Goal: Task Accomplishment & Management: Manage account settings

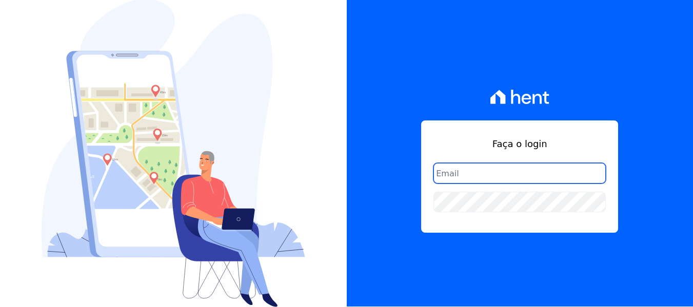
scroll to position [1, 0]
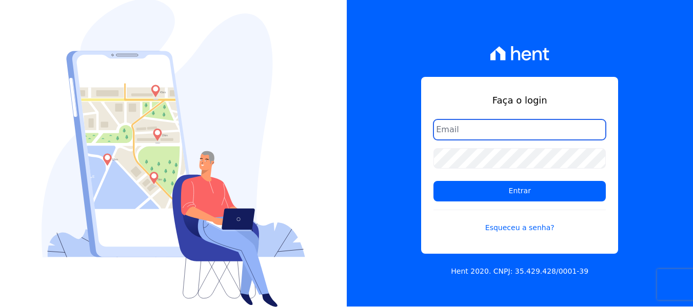
click at [526, 130] on input "email" at bounding box center [519, 130] width 172 height 21
type input "joao@grupovitoriasp.com.br"
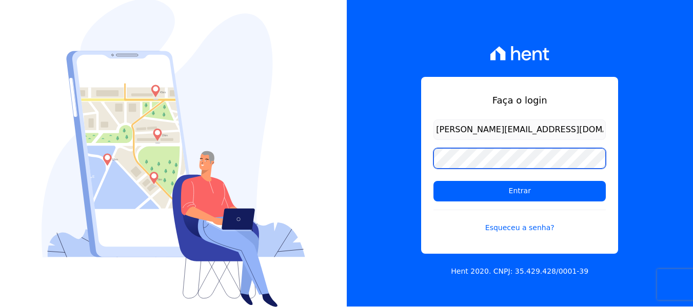
click at [433, 181] on input "Entrar" at bounding box center [519, 191] width 172 height 21
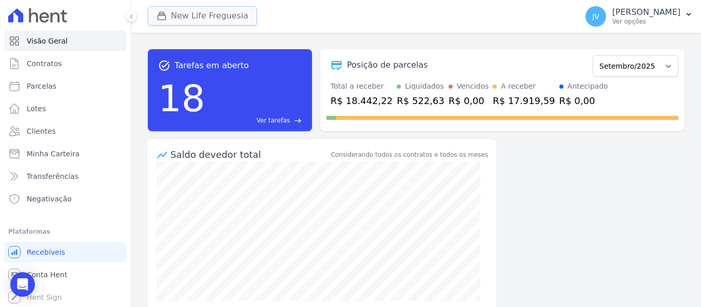
click at [212, 19] on button "New Life Freguesia" at bounding box center [202, 15] width 109 height 19
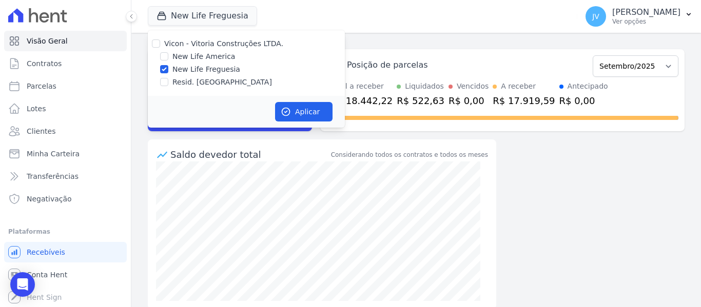
click at [160, 40] on div at bounding box center [156, 43] width 8 height 10
click at [160, 40] on input "Vicon - Vitoria Construções LTDA." at bounding box center [156, 43] width 8 height 8
checkbox input "true"
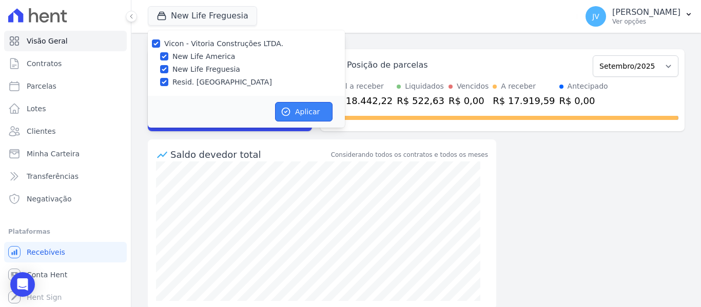
click at [293, 106] on button "Aplicar" at bounding box center [303, 111] width 57 height 19
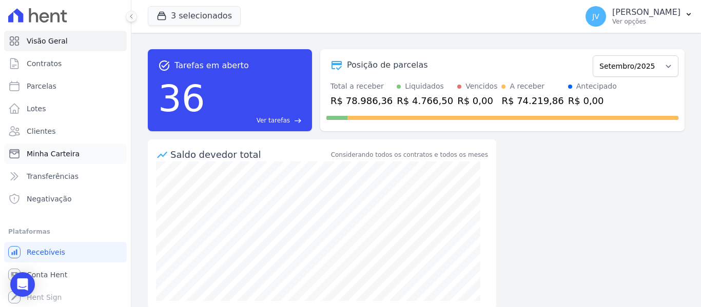
click at [48, 160] on link "Minha Carteira" at bounding box center [65, 154] width 123 height 21
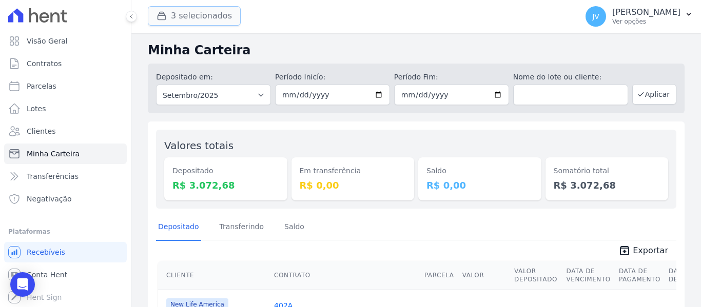
click at [179, 21] on button "3 selecionados" at bounding box center [194, 15] width 93 height 19
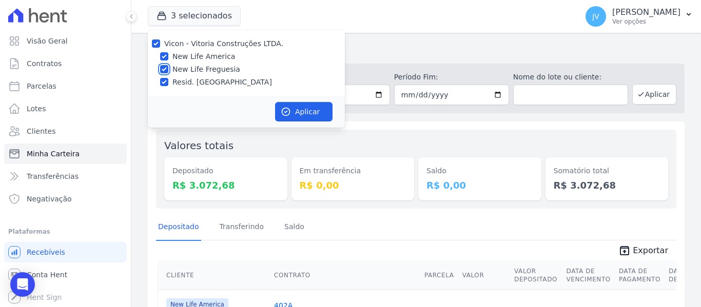
click at [162, 71] on input "New Life Freguesia" at bounding box center [164, 69] width 8 height 8
checkbox input "false"
click at [161, 80] on input "Resid. [GEOGRAPHIC_DATA]" at bounding box center [164, 82] width 8 height 8
checkbox input "false"
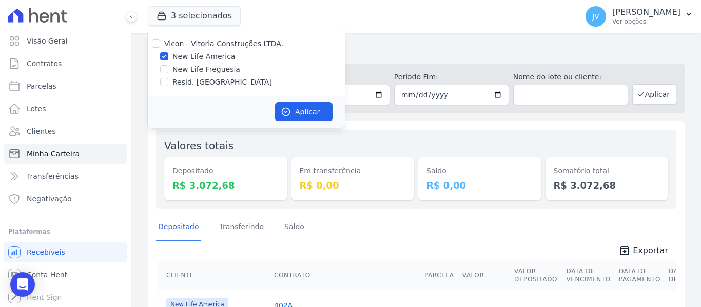
click at [276, 101] on div "Aplicar" at bounding box center [246, 112] width 197 height 32
click at [283, 108] on icon "button" at bounding box center [286, 112] width 10 height 10
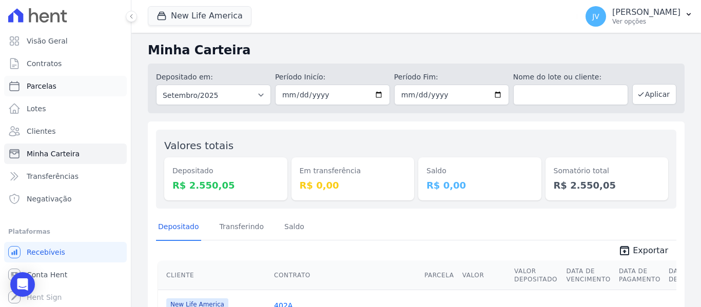
click at [43, 79] on link "Parcelas" at bounding box center [65, 86] width 123 height 21
select select
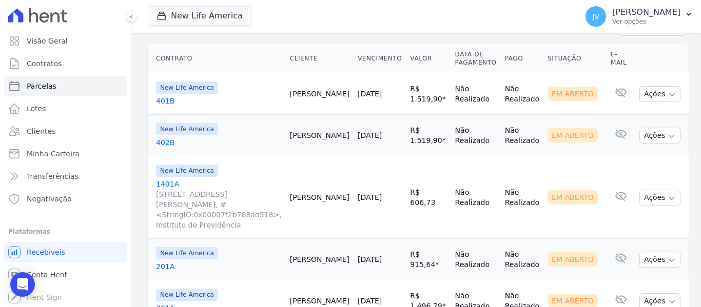
scroll to position [308, 0]
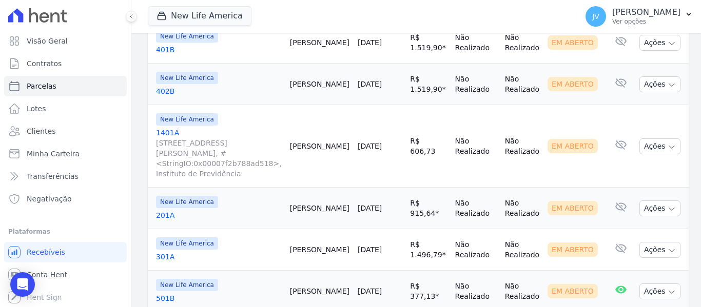
click at [379, 142] on link "[DATE]" at bounding box center [370, 146] width 24 height 8
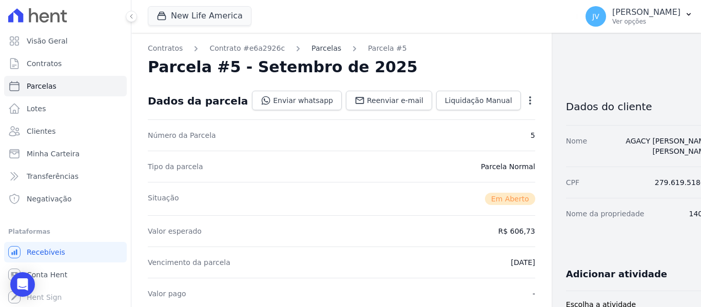
click at [311, 49] on link "Parcelas" at bounding box center [326, 48] width 30 height 11
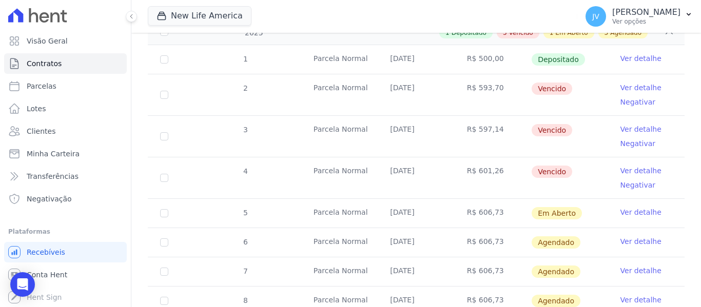
scroll to position [205, 0]
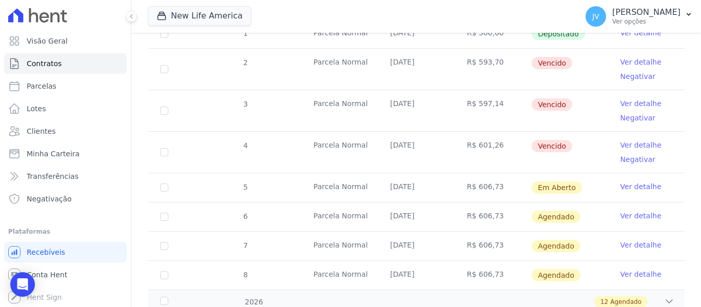
click at [631, 140] on link "Ver detalhe" at bounding box center [640, 145] width 41 height 10
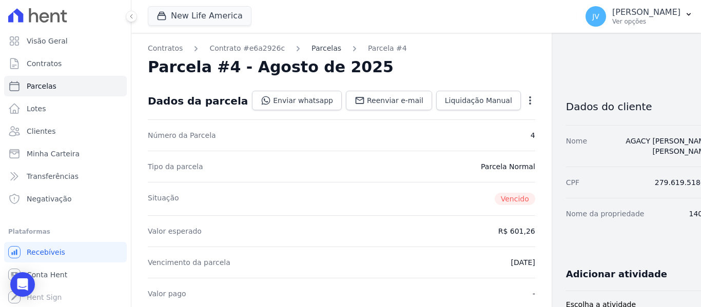
click at [313, 47] on link "Parcelas" at bounding box center [326, 48] width 30 height 11
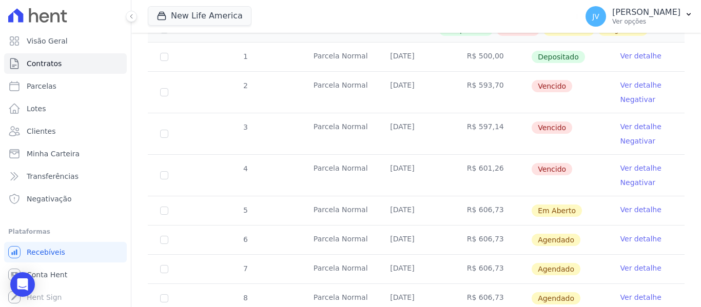
scroll to position [205, 0]
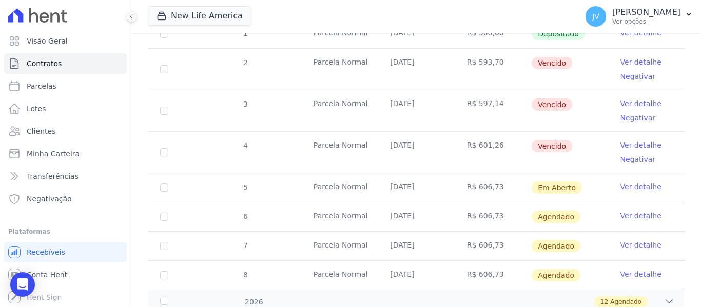
click at [630, 182] on link "Ver detalhe" at bounding box center [640, 187] width 41 height 10
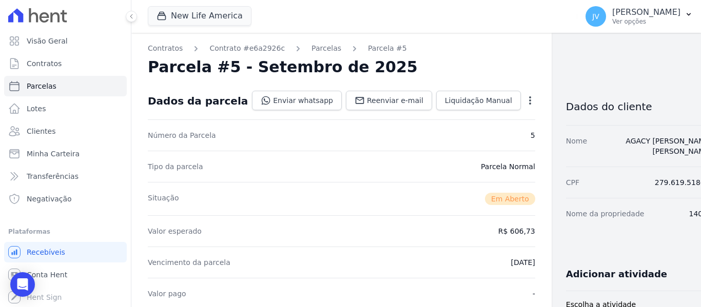
click at [525, 102] on icon "button" at bounding box center [530, 100] width 10 height 10
click at [441, 134] on link "Cancelar Cobrança" at bounding box center [486, 133] width 90 height 18
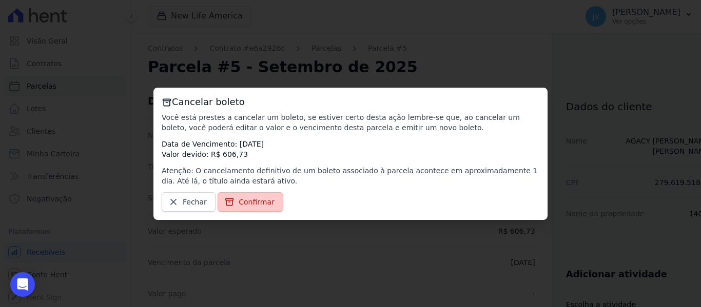
click at [243, 205] on span "Confirmar" at bounding box center [257, 202] width 36 height 10
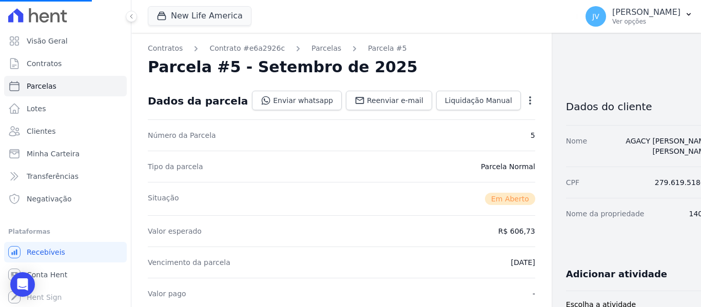
click at [525, 99] on icon "button" at bounding box center [530, 100] width 10 height 10
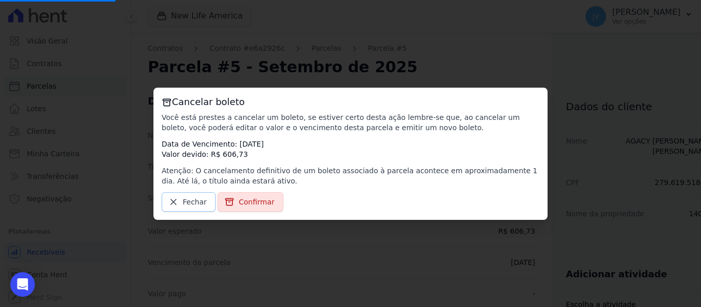
click at [196, 204] on span "Fechar" at bounding box center [195, 202] width 24 height 10
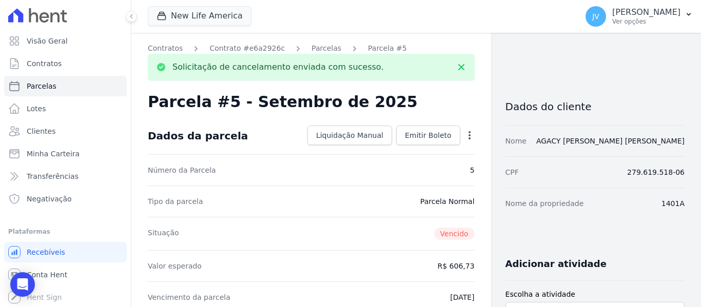
drag, startPoint x: 466, startPoint y: 136, endPoint x: 454, endPoint y: 141, distance: 12.0
click at [466, 136] on icon "button" at bounding box center [469, 135] width 10 height 10
click at [393, 153] on link "Alterar" at bounding box center [425, 149] width 90 height 18
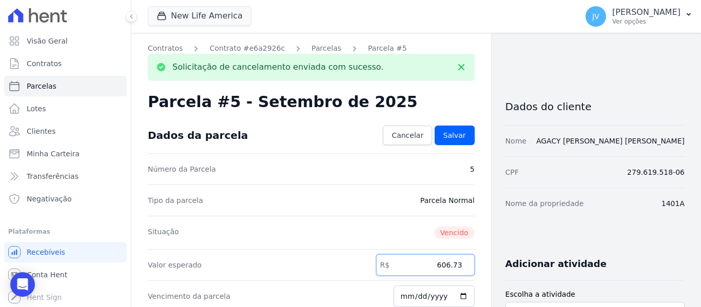
drag, startPoint x: 421, startPoint y: 262, endPoint x: 463, endPoint y: 255, distance: 43.0
click at [467, 258] on input "606.73" at bounding box center [425, 265] width 98 height 22
type input "500"
click at [339, 227] on div "Situação Vencido" at bounding box center [311, 232] width 327 height 33
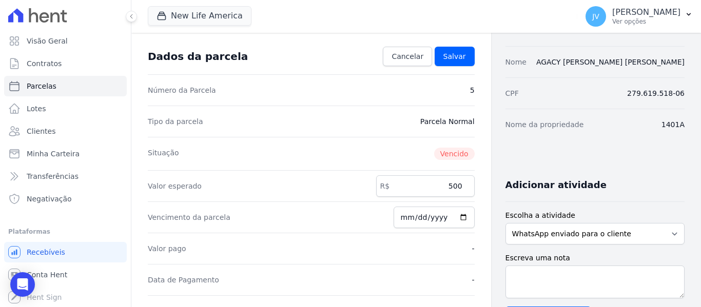
scroll to position [103, 0]
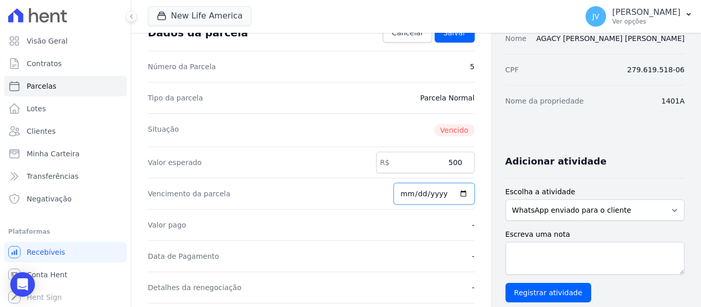
click at [405, 198] on input "[DATE]" at bounding box center [433, 194] width 81 height 22
type input "[DATE]"
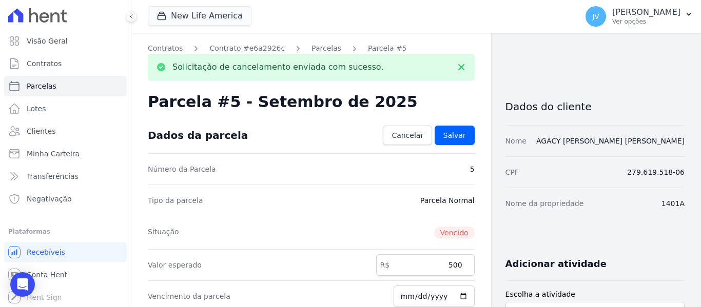
click at [459, 141] on link "Salvar" at bounding box center [454, 135] width 40 height 19
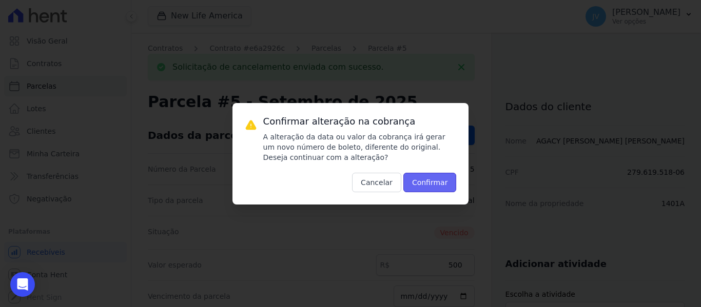
click at [434, 176] on button "Confirmar" at bounding box center [429, 182] width 53 height 19
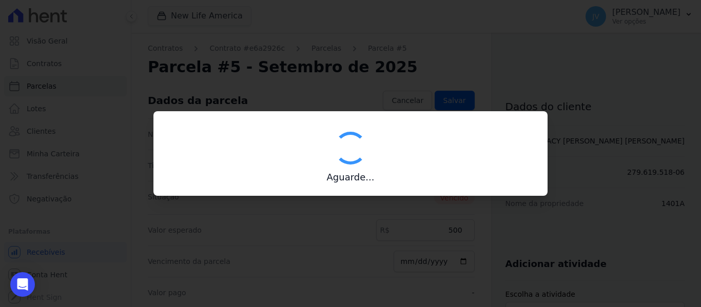
type input "00190000090335103300000671834174812000000050000"
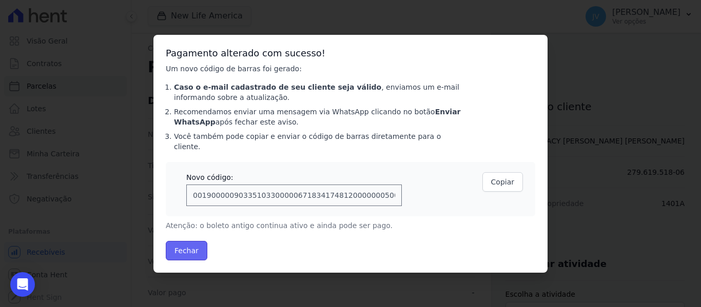
click at [203, 246] on button "Fechar" at bounding box center [187, 250] width 42 height 19
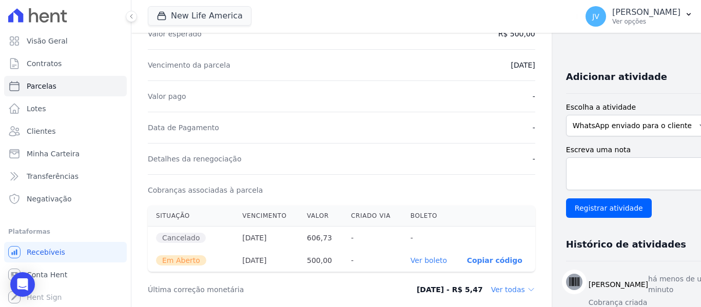
scroll to position [205, 0]
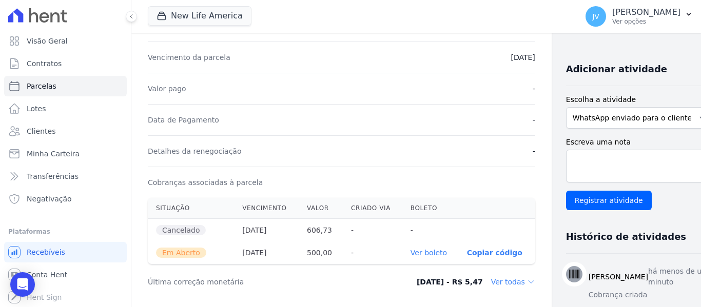
click at [410, 254] on link "Ver boleto" at bounding box center [428, 253] width 36 height 8
click at [55, 82] on link "Parcelas" at bounding box center [65, 86] width 123 height 21
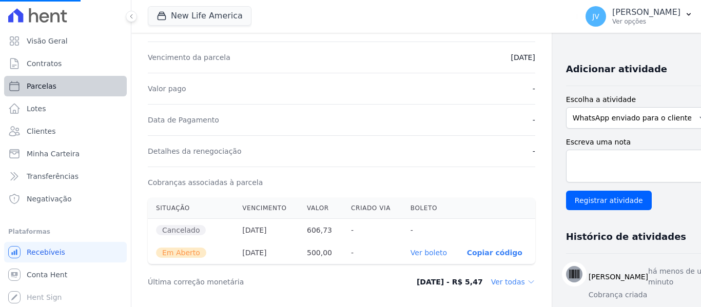
select select
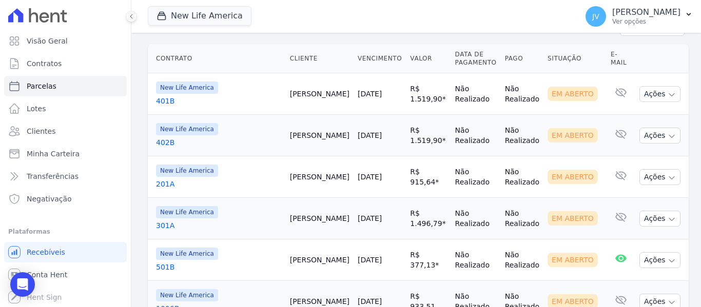
scroll to position [308, 0]
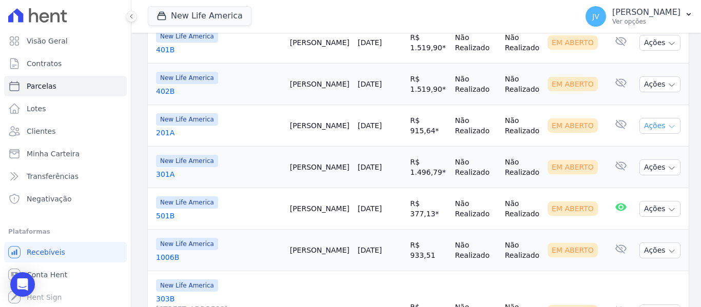
click at [668, 118] on button "Ações" at bounding box center [659, 126] width 41 height 16
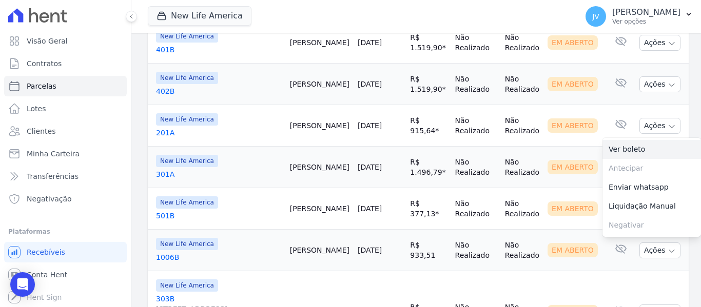
click at [620, 140] on link "Ver boleto" at bounding box center [651, 149] width 98 height 19
click at [453, 147] on td "Não Realizado" at bounding box center [476, 168] width 50 height 42
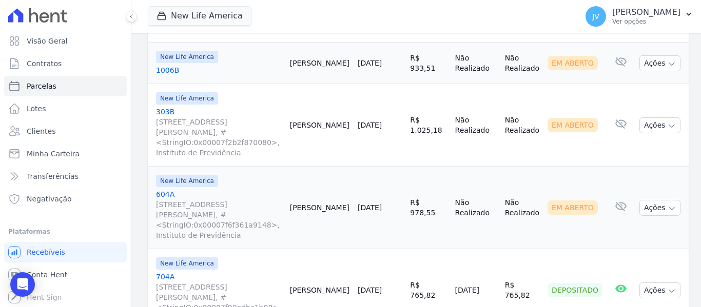
scroll to position [513, 0]
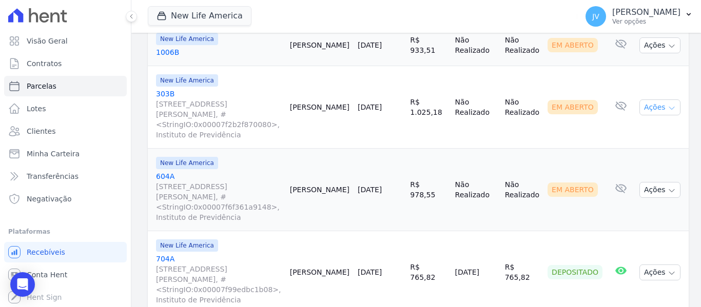
click at [667, 104] on icon "button" at bounding box center [671, 108] width 8 height 8
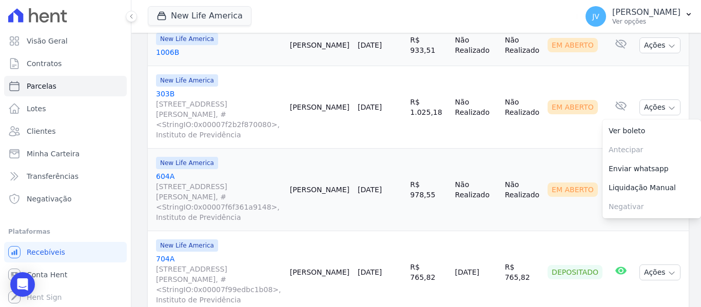
click at [479, 130] on td "Não Realizado" at bounding box center [476, 107] width 50 height 83
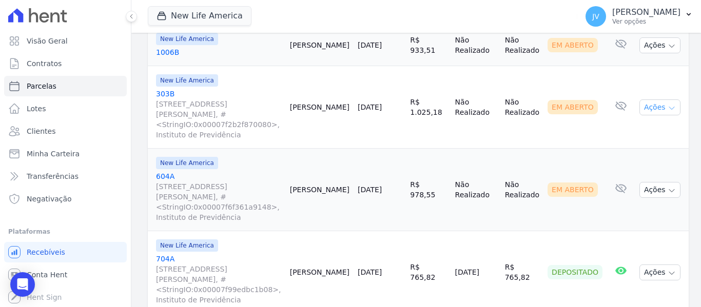
click at [656, 101] on button "Ações" at bounding box center [659, 108] width 41 height 16
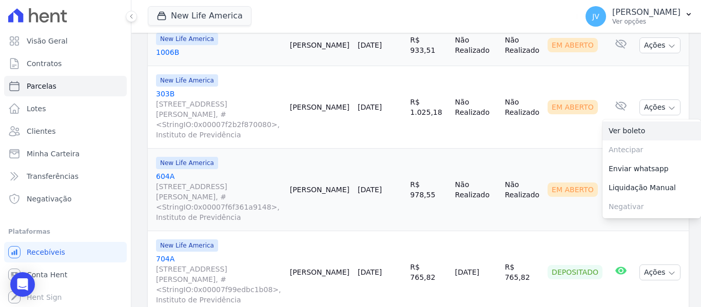
click at [632, 122] on link "Ver boleto" at bounding box center [651, 131] width 98 height 19
click at [552, 149] on td "Em Aberto" at bounding box center [574, 190] width 63 height 83
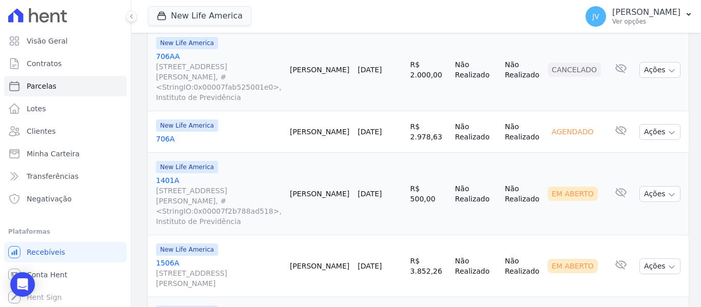
scroll to position [1180, 0]
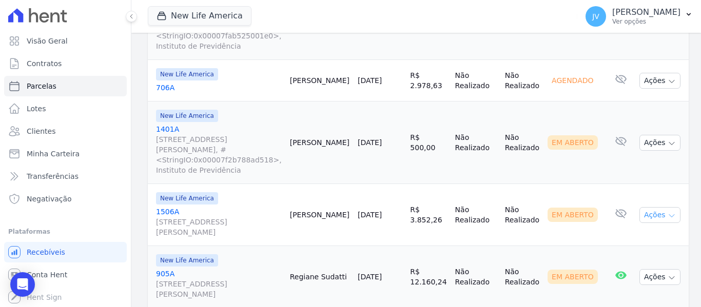
click at [665, 207] on button "Ações" at bounding box center [659, 215] width 41 height 16
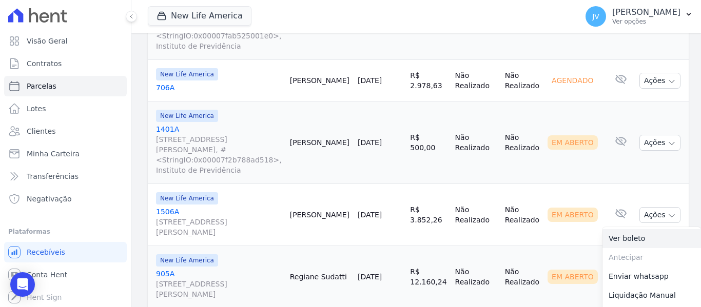
click at [618, 229] on link "Ver boleto" at bounding box center [651, 238] width 98 height 19
click at [543, 246] on td "Em Aberto" at bounding box center [574, 277] width 63 height 62
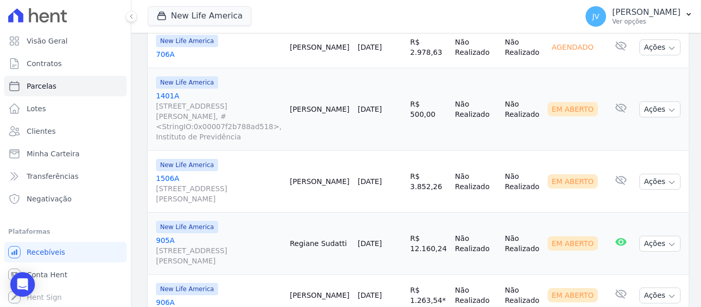
scroll to position [1231, 0]
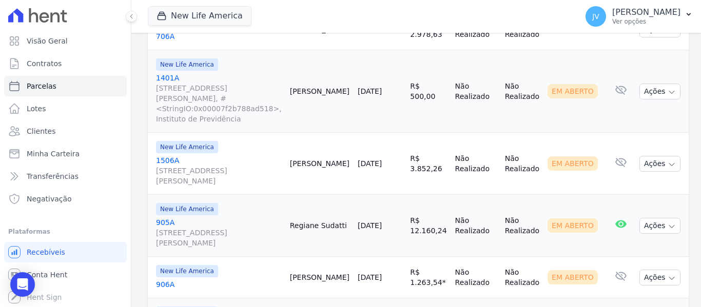
click at [375, 222] on link "[DATE]" at bounding box center [370, 226] width 24 height 8
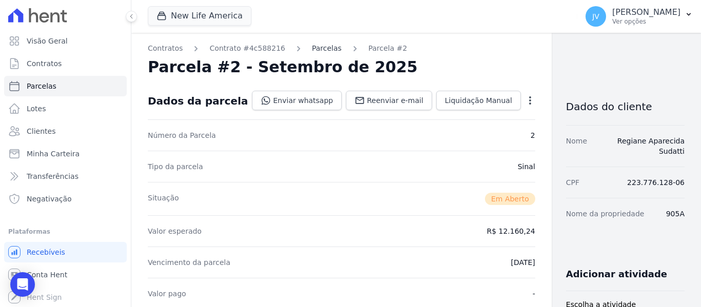
click at [315, 49] on link "Parcelas" at bounding box center [327, 48] width 30 height 11
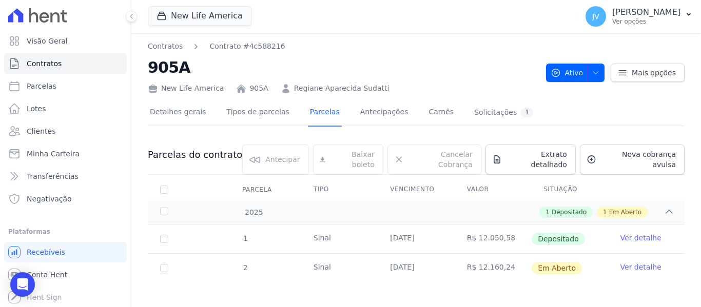
drag, startPoint x: 513, startPoint y: 227, endPoint x: 479, endPoint y: 227, distance: 33.9
click at [479, 227] on td "R$ 12.050,58" at bounding box center [492, 239] width 76 height 29
click at [515, 225] on td "R$ 12.050,58" at bounding box center [492, 239] width 76 height 29
click at [53, 88] on link "Parcelas" at bounding box center [65, 86] width 123 height 21
select select
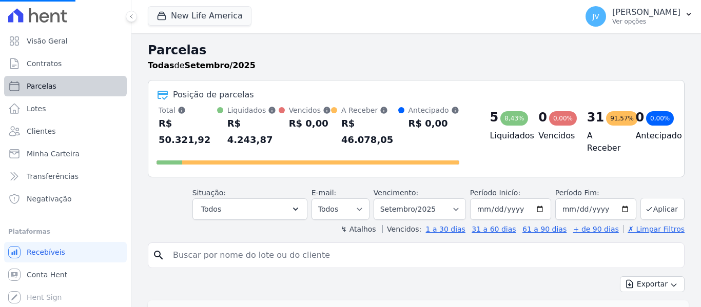
select select
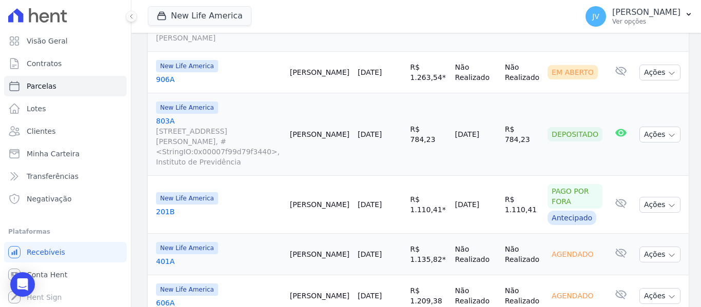
scroll to position [1477, 0]
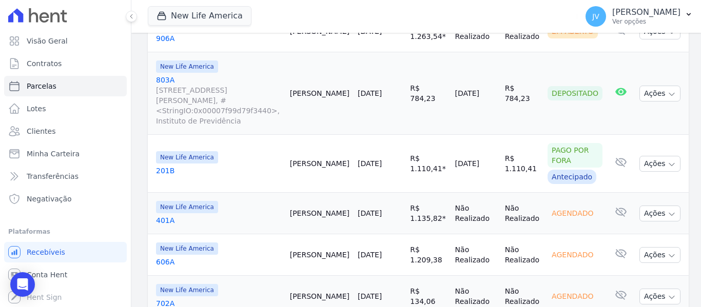
click at [382, 251] on link "[DATE]" at bounding box center [370, 255] width 24 height 8
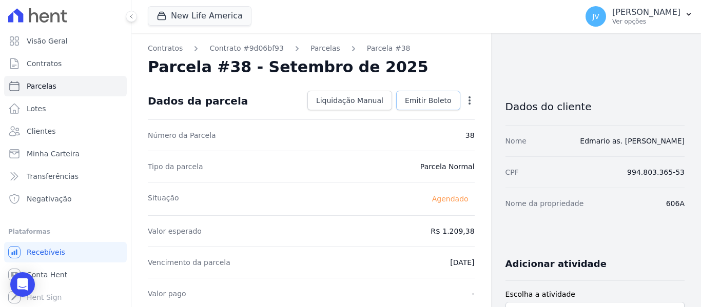
click at [428, 103] on span "Emitir Boleto" at bounding box center [428, 100] width 47 height 10
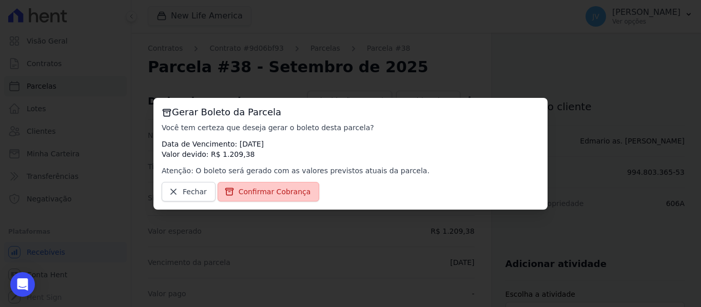
click at [300, 194] on span "Confirmar Cobrança" at bounding box center [275, 192] width 72 height 10
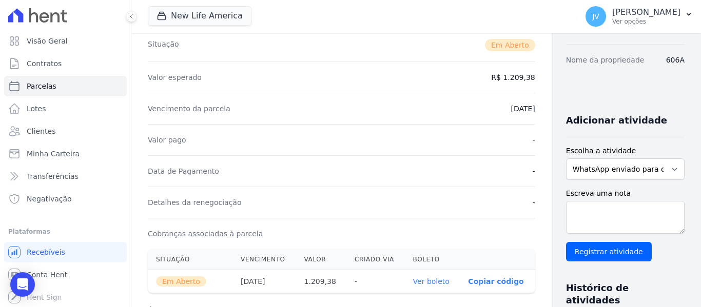
scroll to position [359, 0]
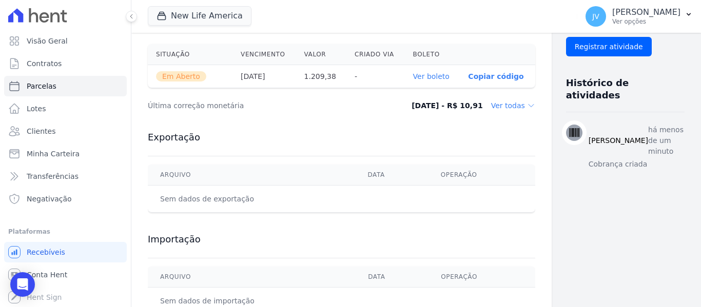
click at [413, 74] on link "Ver boleto" at bounding box center [431, 76] width 36 height 8
click at [61, 84] on link "Parcelas" at bounding box center [65, 86] width 123 height 21
select select
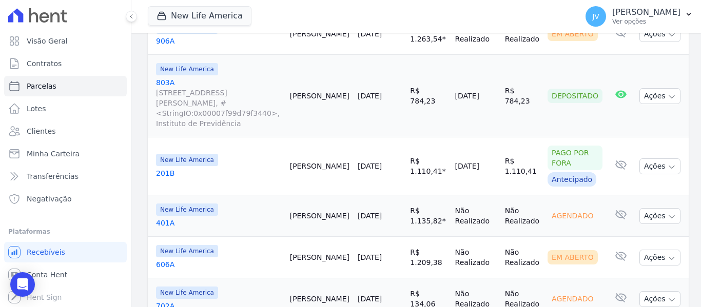
scroll to position [1477, 0]
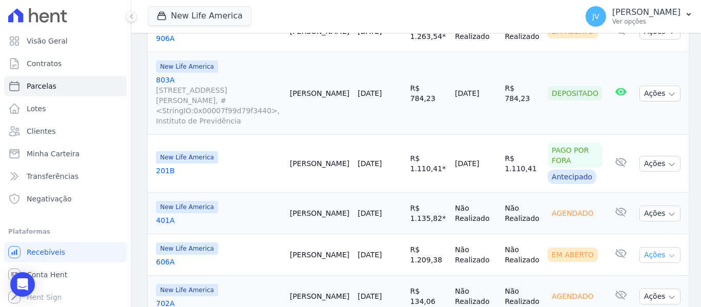
click at [651, 247] on button "Ações" at bounding box center [659, 255] width 41 height 16
click at [621, 269] on link "Ver boleto" at bounding box center [651, 278] width 98 height 19
click at [391, 21] on div "New Life America Vicon - Vitoria Construções LTDA. New Life America New Life Fr…" at bounding box center [360, 16] width 425 height 34
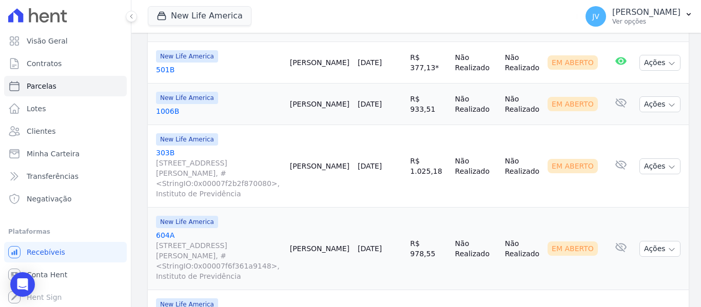
scroll to position [451, 0]
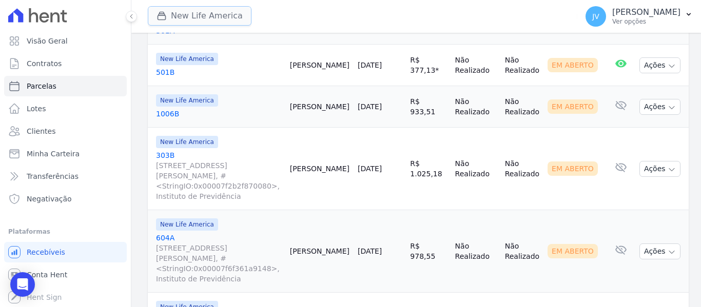
click at [190, 17] on button "New Life America" at bounding box center [200, 15] width 104 height 19
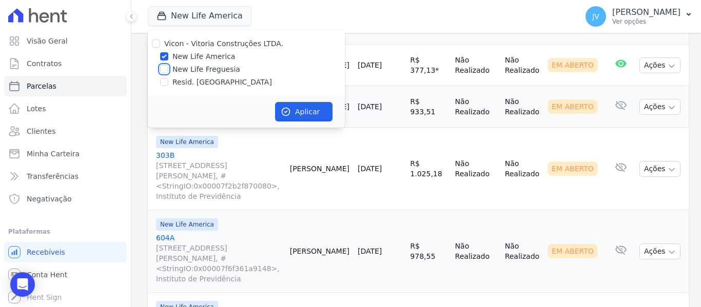
click at [161, 69] on input "New Life Freguesia" at bounding box center [164, 69] width 8 height 8
checkbox input "true"
click at [163, 56] on input "New Life America" at bounding box center [164, 56] width 8 height 8
checkbox input "false"
click at [302, 113] on button "Aplicar" at bounding box center [303, 111] width 57 height 19
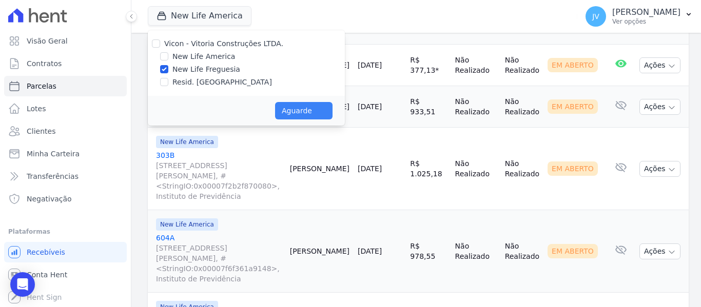
select select
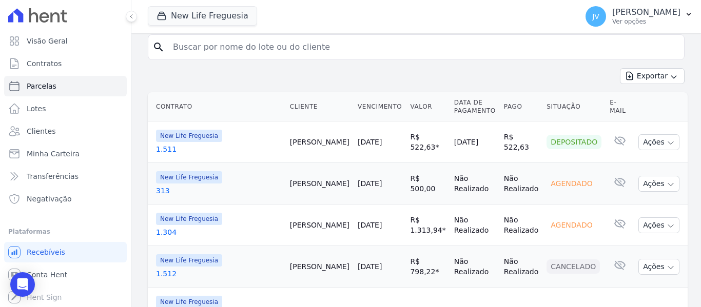
scroll to position [308, 0]
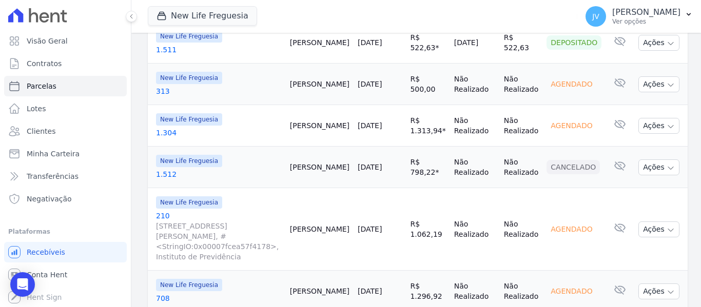
click at [382, 80] on link "05/09/2025" at bounding box center [370, 84] width 24 height 8
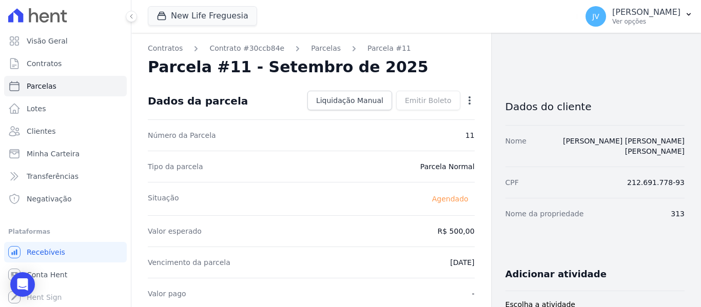
click at [468, 101] on icon "button" at bounding box center [469, 100] width 10 height 10
click at [418, 115] on link "Alterar" at bounding box center [425, 114] width 90 height 18
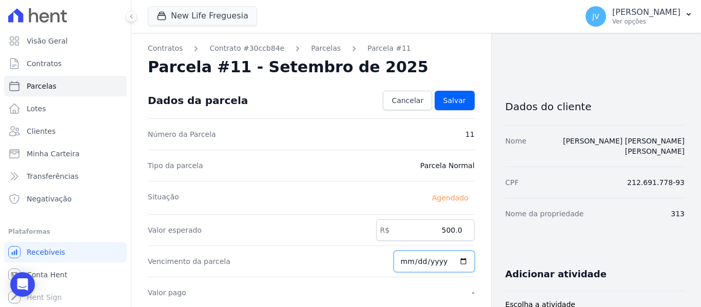
click at [403, 263] on input "[DATE]" at bounding box center [433, 262] width 81 height 22
click at [404, 266] on input "2025-09-11" at bounding box center [433, 262] width 81 height 22
type input "2025-09-10"
click at [456, 112] on div "Dados da parcela Cancelar Salvar" at bounding box center [311, 101] width 327 height 36
click at [458, 104] on span "Salvar" at bounding box center [454, 100] width 23 height 10
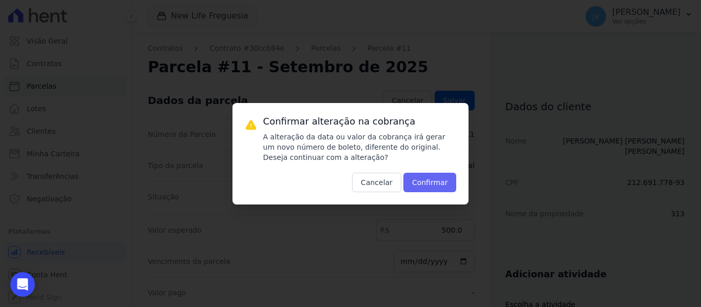
click at [440, 173] on div "Confirmar alteração na cobrança A alteração da data ou valor da cobrança irá ge…" at bounding box center [359, 153] width 193 height 77
click at [440, 173] on button "Confirmar" at bounding box center [429, 182] width 53 height 19
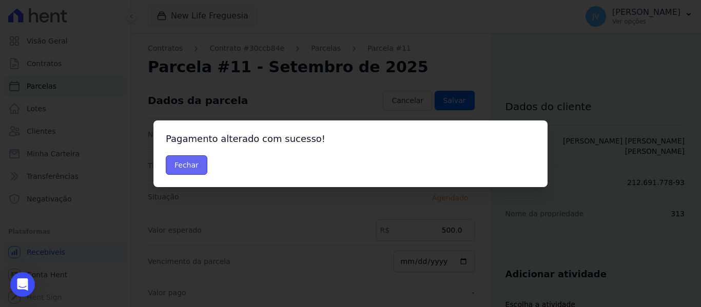
click at [179, 158] on button "Fechar" at bounding box center [187, 164] width 42 height 19
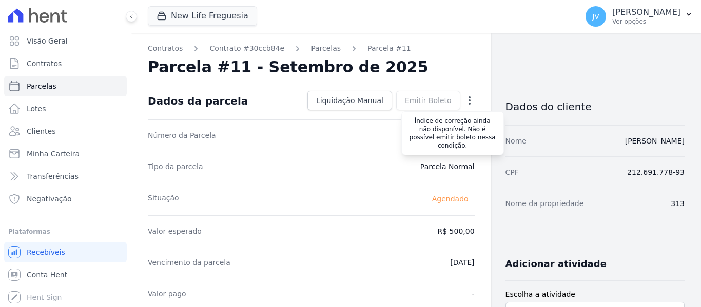
click at [422, 98] on div "Emitir Boleto Gerar Boleto da Parcela Você tem certeza que deseja gerar o bolet…" at bounding box center [428, 100] width 64 height 19
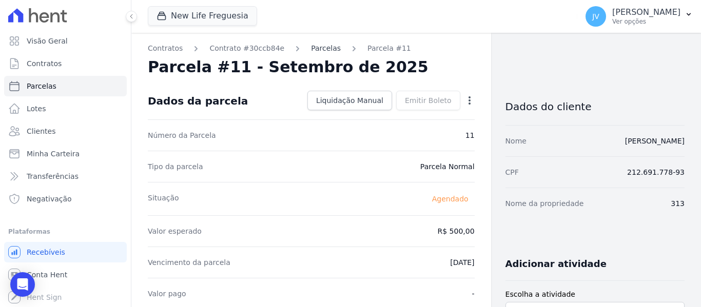
click at [315, 49] on link "Parcelas" at bounding box center [326, 48] width 30 height 11
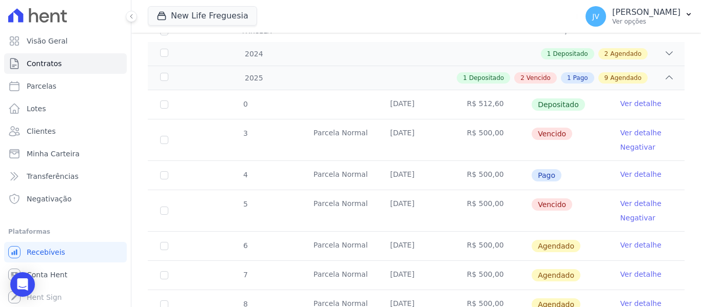
scroll to position [154, 0]
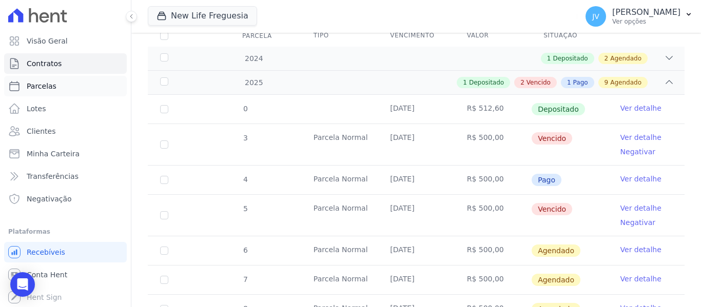
click at [48, 89] on span "Parcelas" at bounding box center [42, 86] width 30 height 10
select select
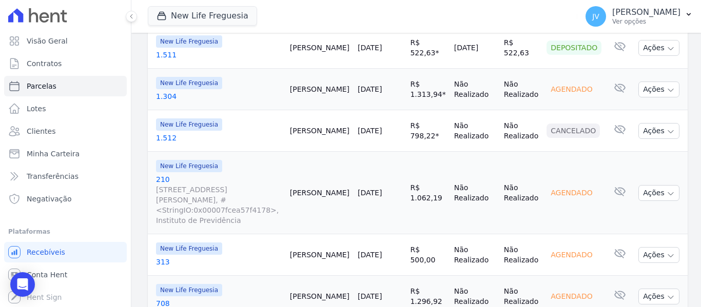
scroll to position [308, 0]
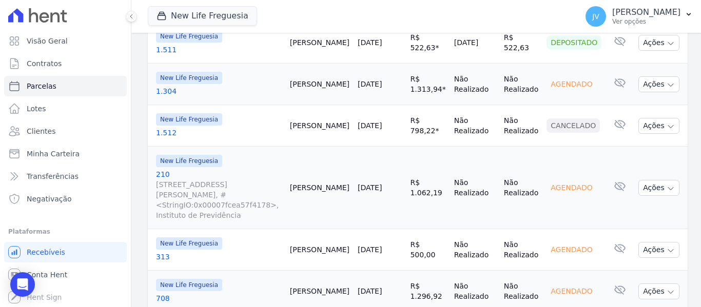
click at [382, 184] on link "[DATE]" at bounding box center [370, 188] width 24 height 8
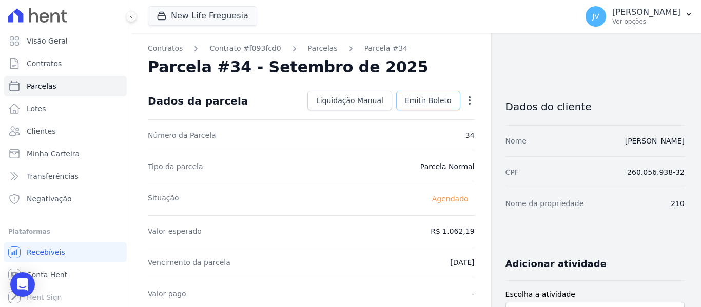
click at [444, 102] on span "Emitir Boleto" at bounding box center [428, 100] width 47 height 10
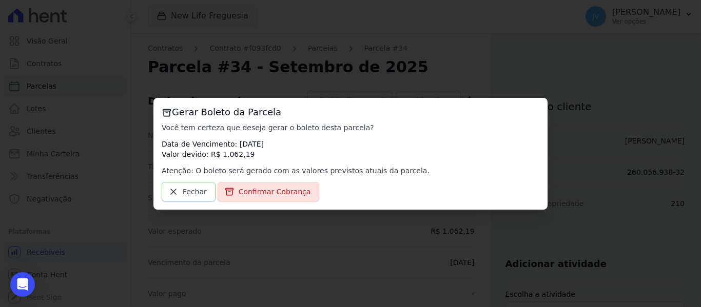
click at [182, 184] on link "Fechar" at bounding box center [189, 191] width 54 height 19
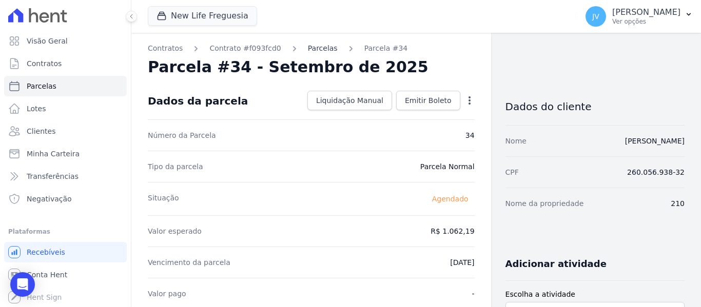
click at [313, 51] on link "Parcelas" at bounding box center [323, 48] width 30 height 11
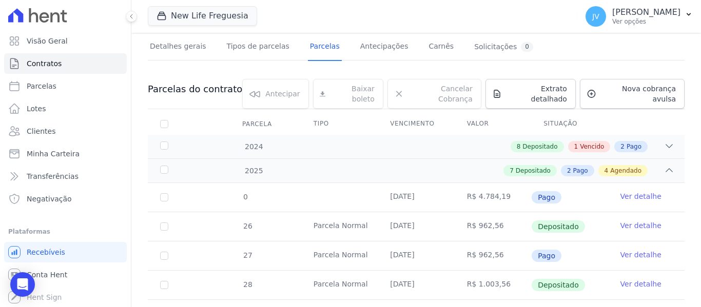
scroll to position [205, 0]
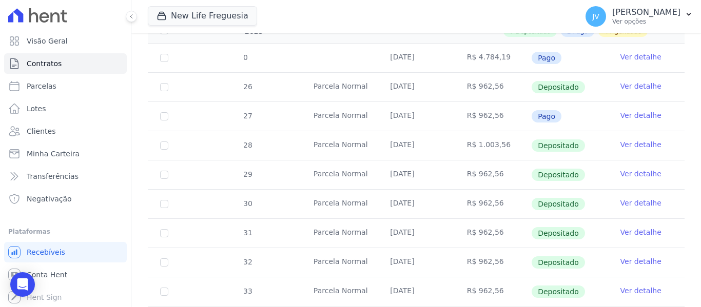
drag, startPoint x: 491, startPoint y: 105, endPoint x: 472, endPoint y: 106, distance: 19.0
click at [472, 106] on td "R$ 962,56" at bounding box center [492, 116] width 76 height 29
copy td "962,56"
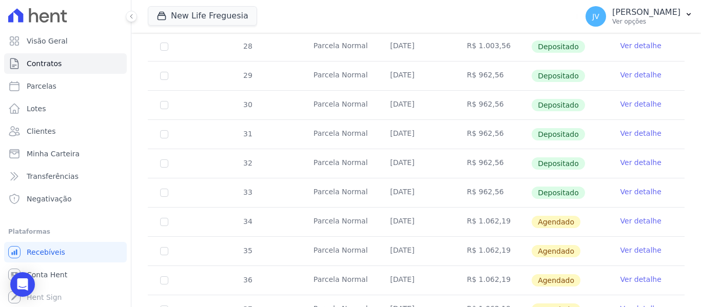
scroll to position [368, 0]
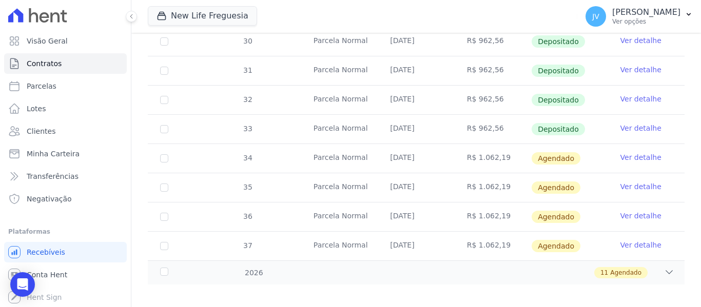
click at [630, 152] on link "Ver detalhe" at bounding box center [640, 157] width 41 height 10
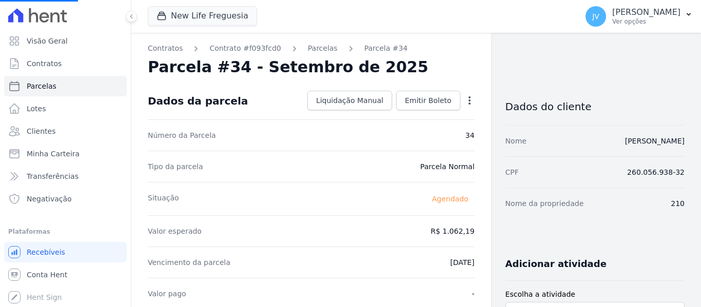
click at [464, 100] on icon "button" at bounding box center [469, 100] width 10 height 10
click at [405, 116] on link "Alterar" at bounding box center [425, 114] width 90 height 18
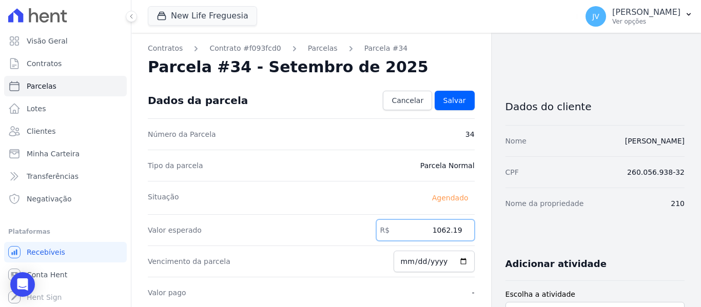
drag, startPoint x: 425, startPoint y: 226, endPoint x: 500, endPoint y: 229, distance: 75.0
paste input "962.56"
type input "962.56"
click at [459, 101] on span "Salvar" at bounding box center [454, 100] width 23 height 10
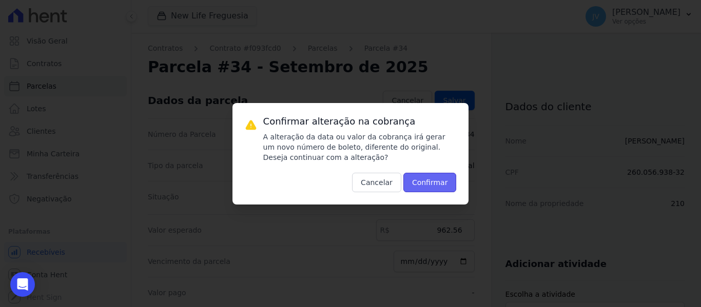
click at [431, 181] on button "Confirmar" at bounding box center [429, 182] width 53 height 19
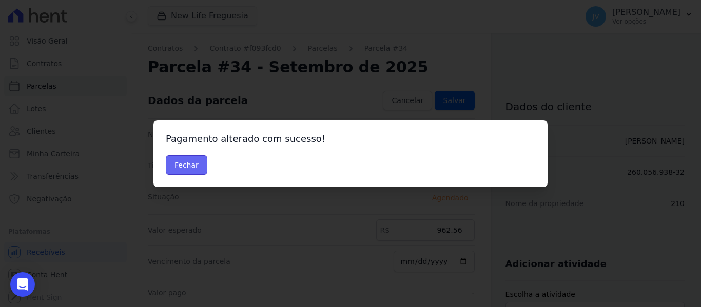
click at [194, 156] on button "Fechar" at bounding box center [187, 164] width 42 height 19
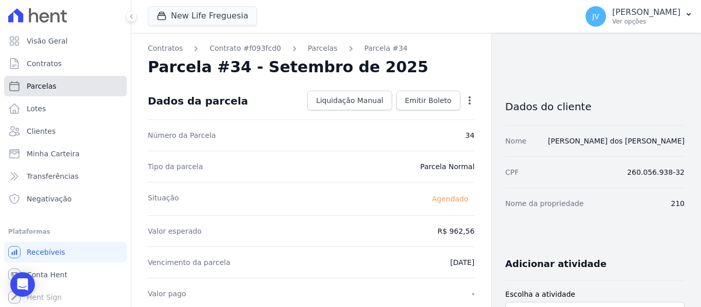
click at [72, 86] on link "Parcelas" at bounding box center [65, 86] width 123 height 21
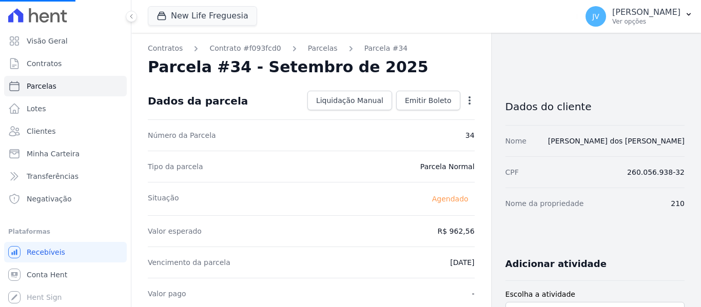
select select
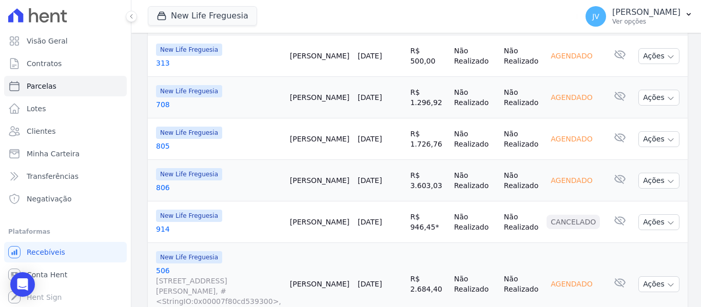
scroll to position [513, 0]
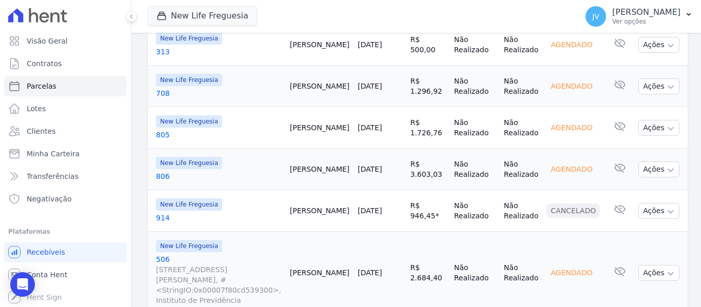
click at [379, 165] on link "[DATE]" at bounding box center [370, 169] width 24 height 8
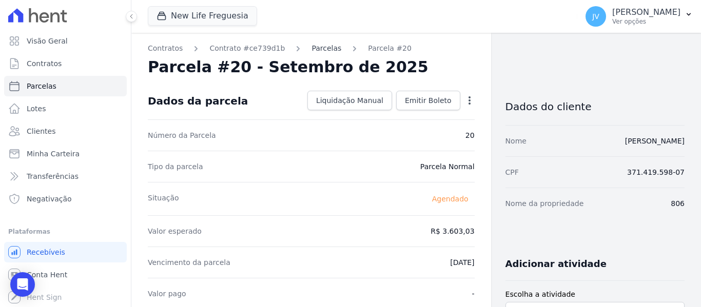
click at [311, 50] on link "Parcelas" at bounding box center [326, 48] width 30 height 11
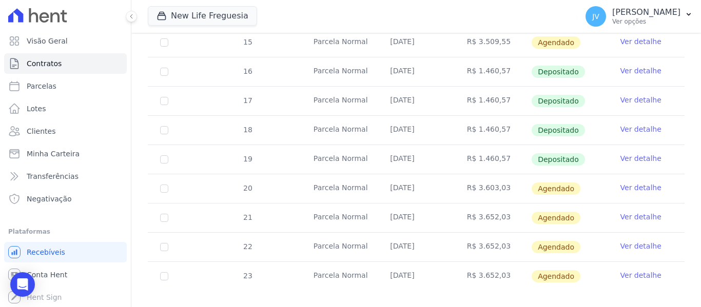
scroll to position [429, 0]
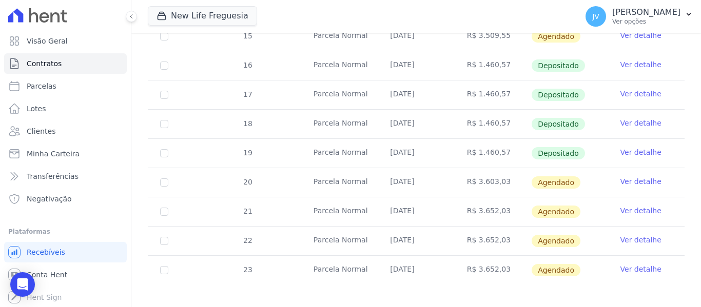
drag, startPoint x: 499, startPoint y: 143, endPoint x: 473, endPoint y: 140, distance: 25.8
click at [473, 140] on td "R$ 1.460,57" at bounding box center [492, 153] width 76 height 29
copy td "1.460,57"
click at [645, 168] on td "Ver detalhe" at bounding box center [646, 182] width 76 height 29
click at [641, 176] on link "Ver detalhe" at bounding box center [640, 181] width 41 height 10
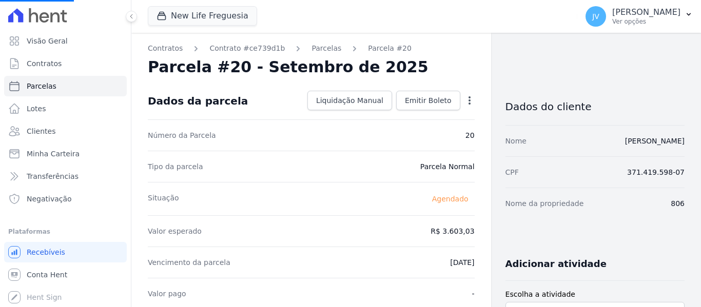
click at [468, 101] on icon "button" at bounding box center [469, 100] width 2 height 8
click at [465, 105] on icon "button" at bounding box center [469, 100] width 10 height 10
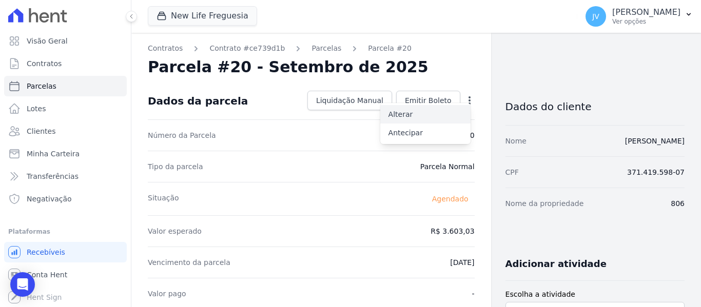
click at [413, 118] on link "Alterar" at bounding box center [425, 114] width 90 height 18
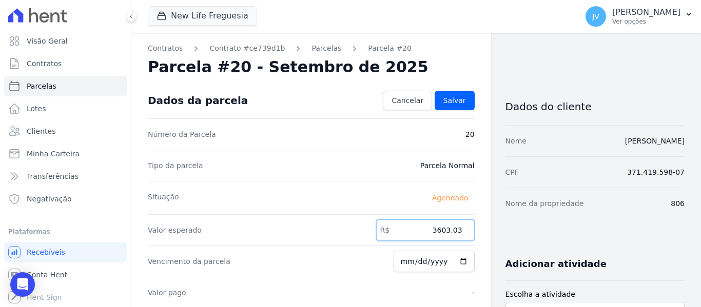
drag, startPoint x: 481, startPoint y: 229, endPoint x: 495, endPoint y: 233, distance: 14.9
paste input "1.46057"
click at [438, 227] on input "1.46057" at bounding box center [425, 231] width 98 height 22
type input "1460.57"
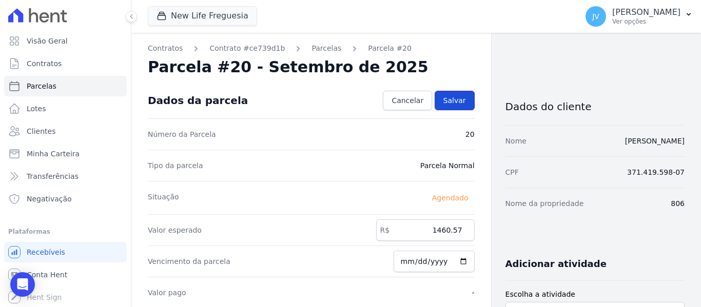
click at [452, 94] on link "Salvar" at bounding box center [454, 100] width 40 height 19
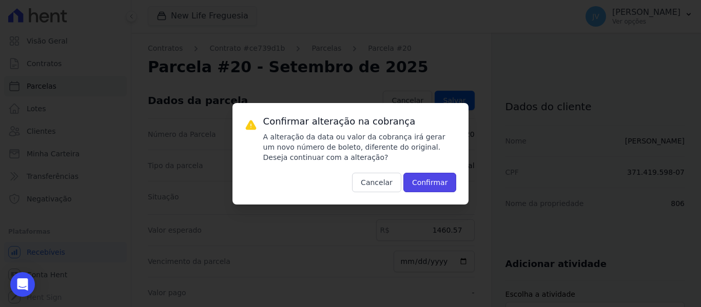
click at [431, 186] on button "Confirmar" at bounding box center [429, 182] width 53 height 19
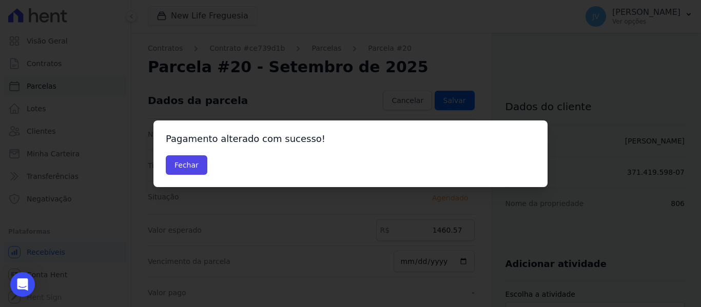
click at [207, 164] on div "Fechar" at bounding box center [350, 164] width 369 height 19
click at [193, 165] on button "Fechar" at bounding box center [187, 164] width 42 height 19
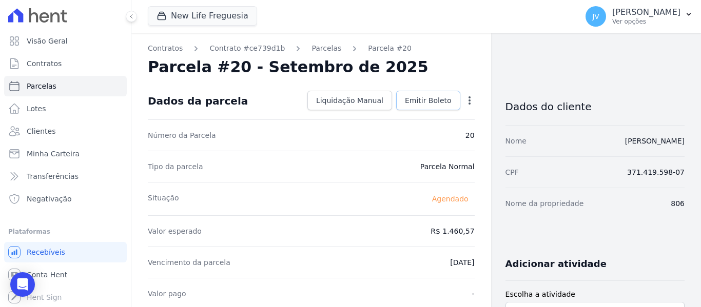
click at [422, 104] on span "Emitir Boleto" at bounding box center [428, 100] width 47 height 10
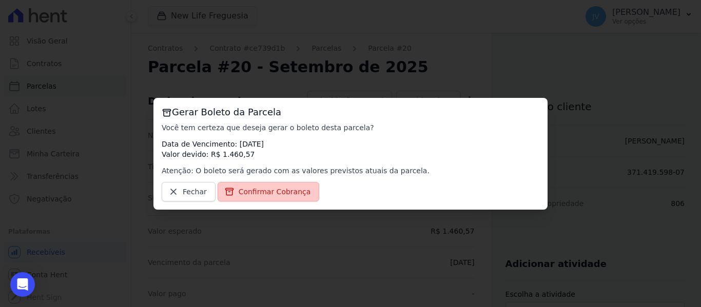
click at [293, 187] on span "Confirmar Cobrança" at bounding box center [275, 192] width 72 height 10
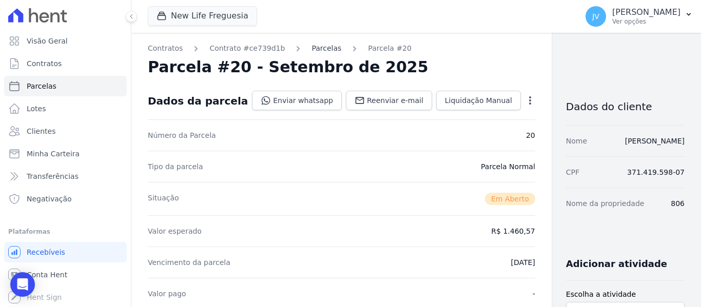
click at [318, 51] on link "Parcelas" at bounding box center [326, 48] width 30 height 11
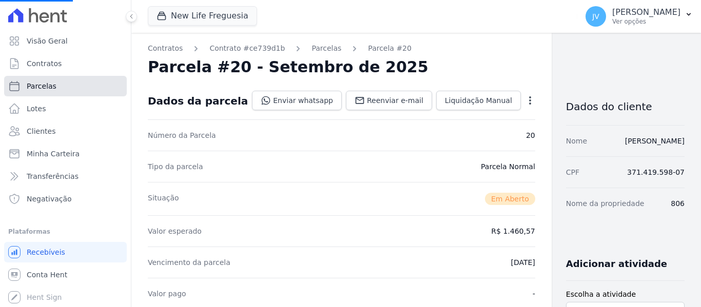
click at [59, 88] on link "Parcelas" at bounding box center [65, 86] width 123 height 21
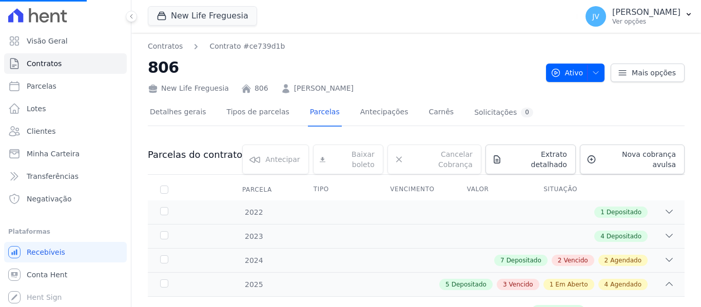
select select
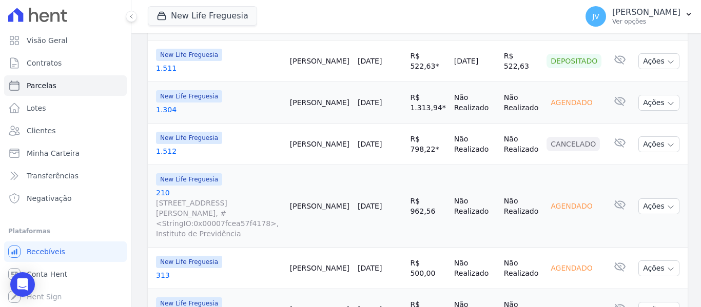
scroll to position [308, 0]
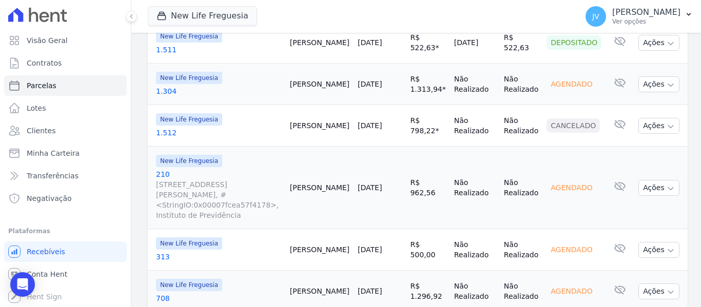
click at [376, 184] on link "[DATE]" at bounding box center [370, 188] width 24 height 8
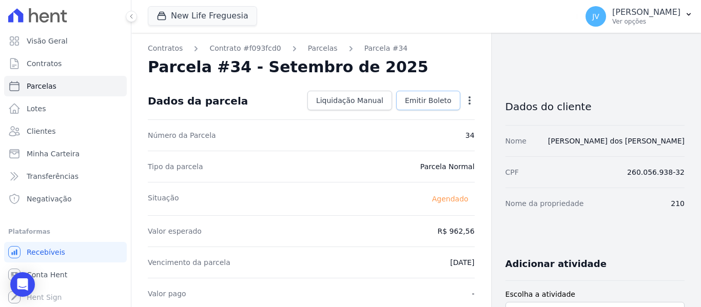
click at [441, 106] on link "Emitir Boleto" at bounding box center [428, 100] width 64 height 19
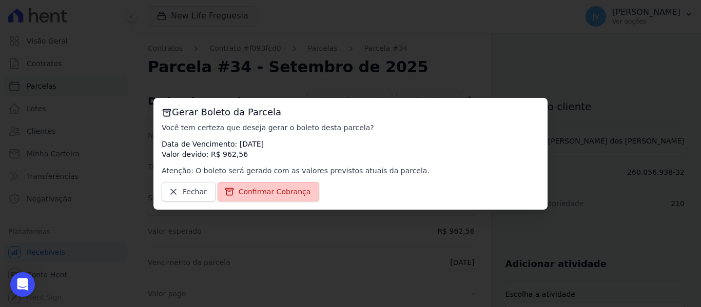
click at [290, 190] on span "Confirmar Cobrança" at bounding box center [275, 192] width 72 height 10
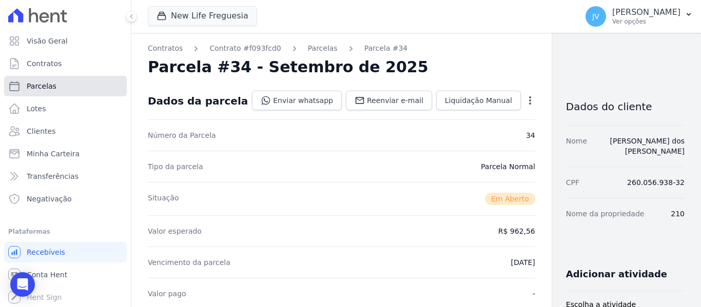
click at [61, 86] on link "Parcelas" at bounding box center [65, 86] width 123 height 21
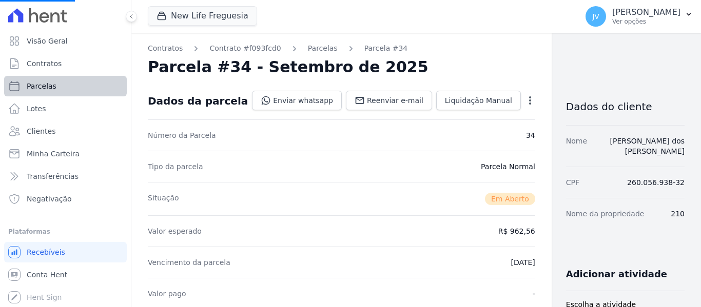
select select
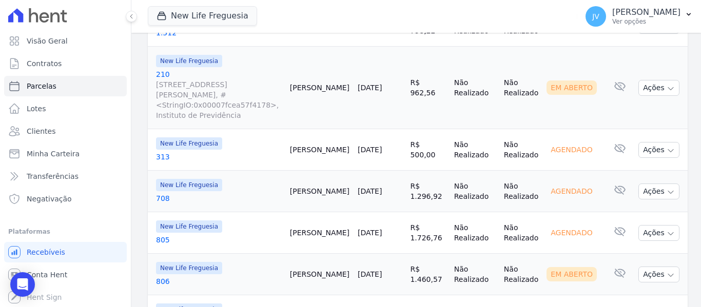
scroll to position [410, 0]
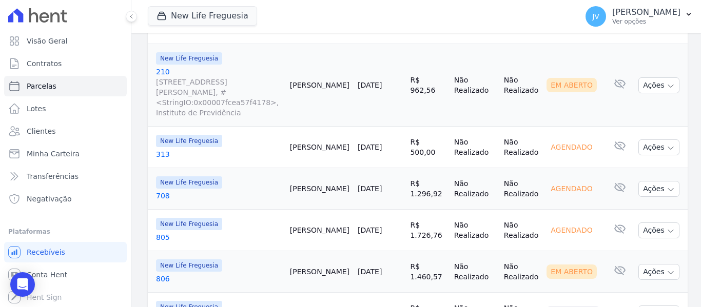
click at [376, 143] on link "[DATE]" at bounding box center [370, 147] width 24 height 8
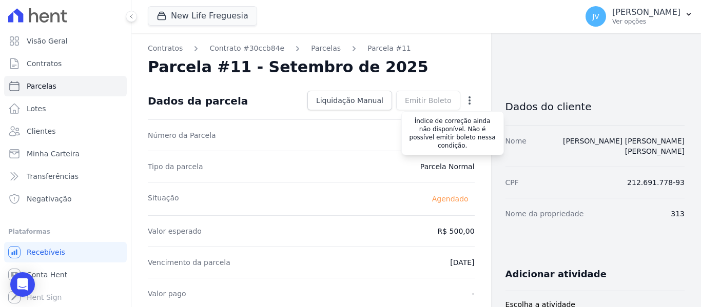
click at [426, 96] on div "Emitir Boleto Gerar Boleto da Parcela Você tem certeza que deseja gerar o bolet…" at bounding box center [428, 100] width 64 height 19
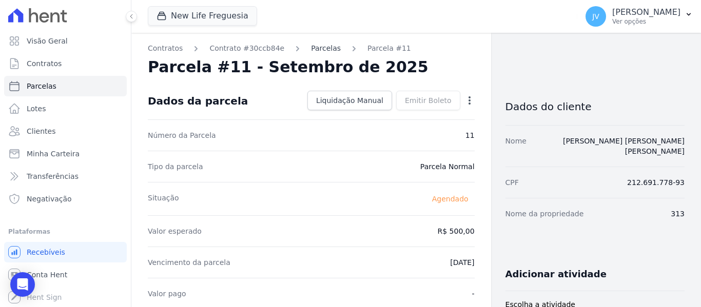
click at [323, 51] on link "Parcelas" at bounding box center [326, 48] width 30 height 11
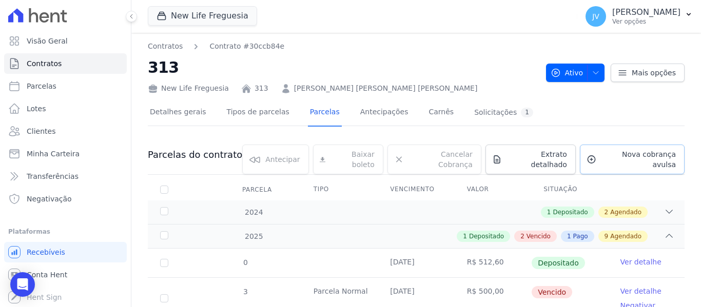
click at [656, 153] on span "Nova cobrança avulsa" at bounding box center [637, 159] width 75 height 21
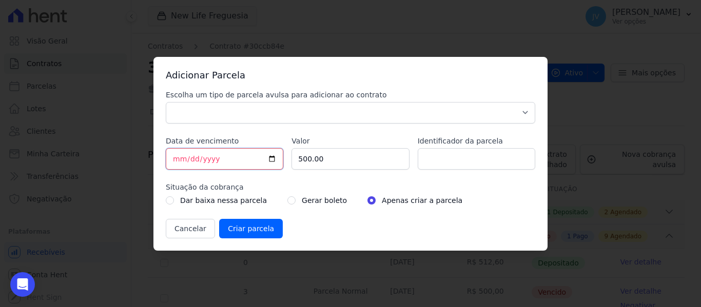
click at [181, 159] on input "[DATE]" at bounding box center [224, 159] width 117 height 22
type input "2025-09-10"
click at [213, 106] on select "Parcela Normal Sinal Caução Intercalada Chaves Pré Chaves Pós Chaves Taxas Quit…" at bounding box center [350, 113] width 369 height 22
select select "standard"
click at [166, 102] on select "Parcela Normal Sinal Caução Intercalada Chaves Pré Chaves Pós Chaves Taxas Quit…" at bounding box center [350, 113] width 369 height 22
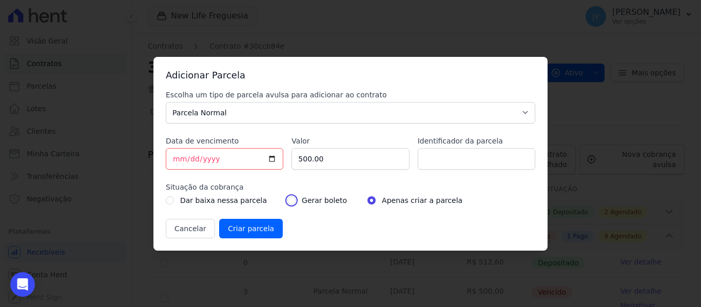
click at [287, 202] on input "radio" at bounding box center [291, 200] width 8 height 8
radio input "true"
click at [259, 223] on input "Criar parcela" at bounding box center [251, 228] width 64 height 19
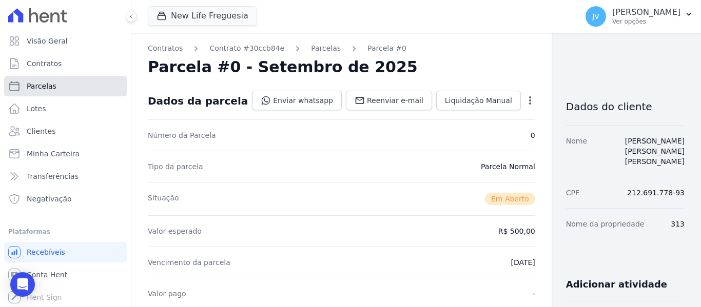
click at [54, 87] on link "Parcelas" at bounding box center [65, 86] width 123 height 21
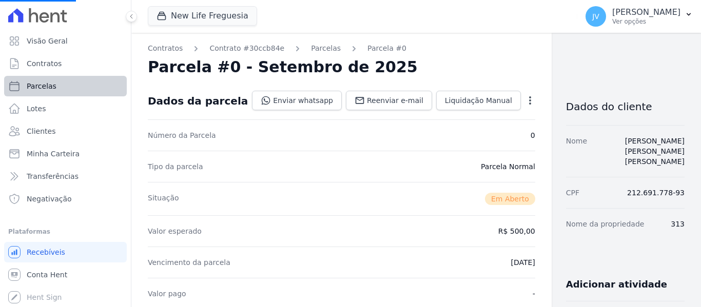
select select
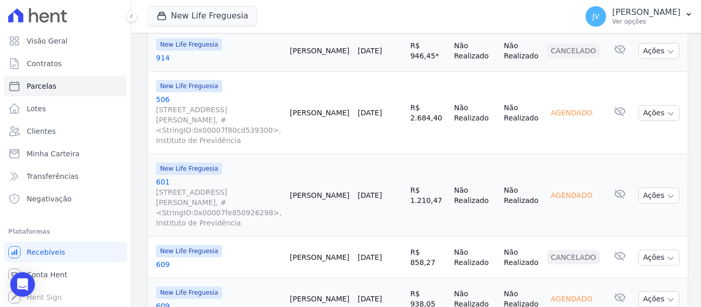
scroll to position [714, 0]
click at [382, 192] on link "[DATE]" at bounding box center [370, 196] width 24 height 8
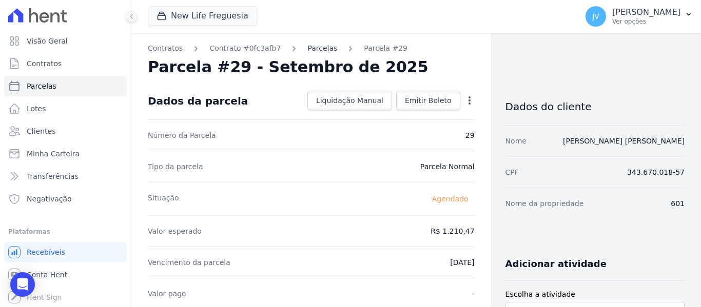
click at [311, 51] on link "Parcelas" at bounding box center [322, 48] width 30 height 11
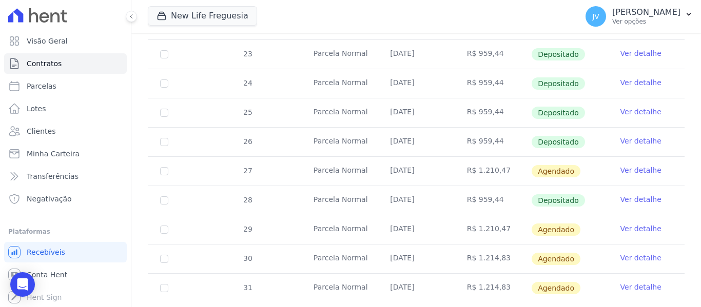
scroll to position [308, 0]
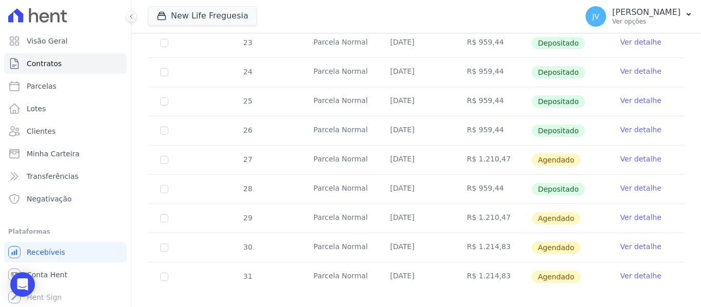
drag, startPoint x: 498, startPoint y: 181, endPoint x: 470, endPoint y: 181, distance: 27.7
click at [470, 181] on td "R$ 959,44" at bounding box center [492, 189] width 76 height 29
click at [491, 182] on td "R$ 959,44" at bounding box center [492, 189] width 76 height 29
drag, startPoint x: 494, startPoint y: 182, endPoint x: 474, endPoint y: 179, distance: 20.7
click at [474, 179] on td "R$ 959,44" at bounding box center [492, 189] width 76 height 29
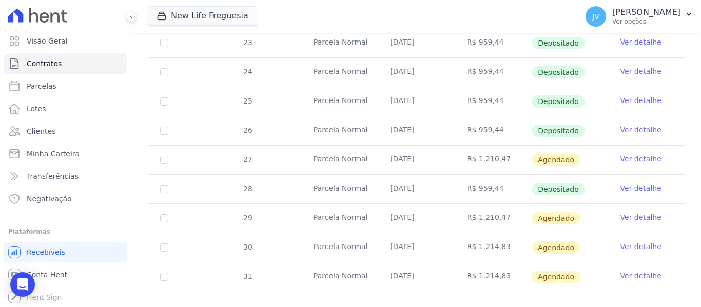
copy td "959,44"
click at [632, 212] on link "Ver detalhe" at bounding box center [640, 217] width 41 height 10
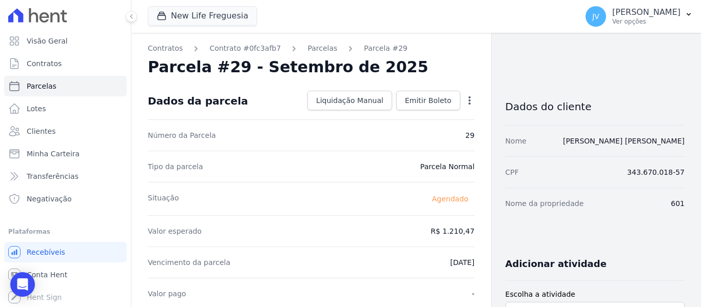
click at [464, 97] on icon "button" at bounding box center [469, 100] width 10 height 10
click at [406, 114] on link "Alterar" at bounding box center [425, 114] width 90 height 18
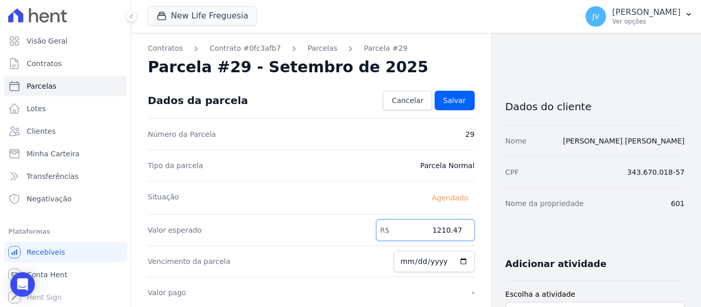
drag, startPoint x: 422, startPoint y: 227, endPoint x: 541, endPoint y: 228, distance: 118.5
paste input "959.44"
type input "959.44"
click at [455, 100] on span "Salvar" at bounding box center [454, 100] width 23 height 10
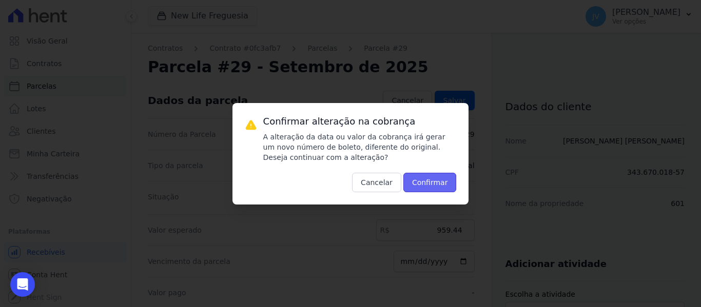
click at [441, 183] on button "Confirmar" at bounding box center [429, 182] width 53 height 19
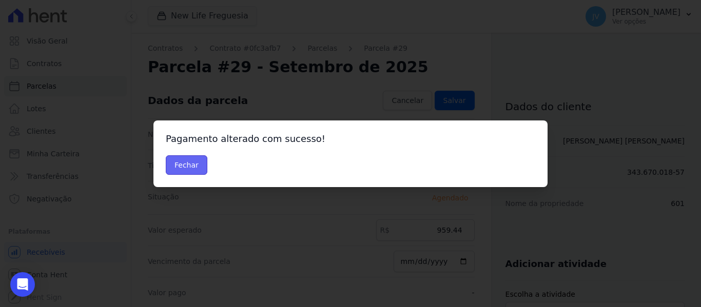
click at [184, 165] on button "Fechar" at bounding box center [187, 164] width 42 height 19
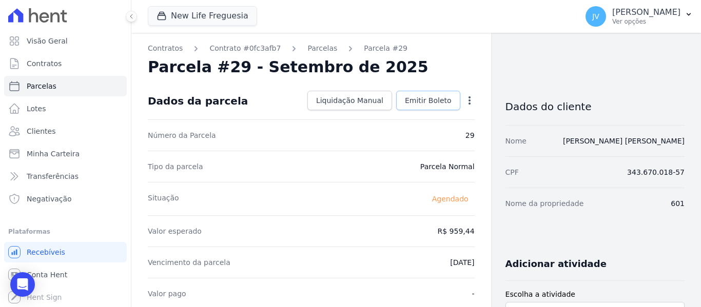
click at [422, 101] on span "Emitir Boleto" at bounding box center [428, 100] width 47 height 10
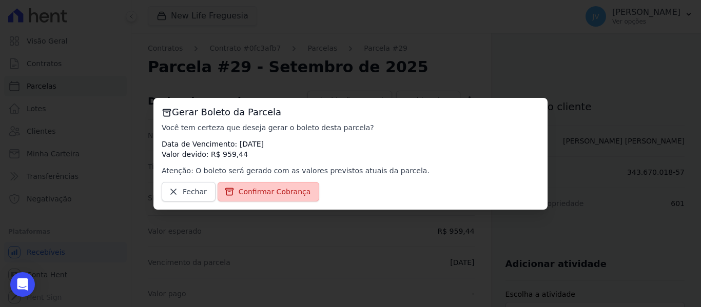
click at [279, 190] on span "Confirmar Cobrança" at bounding box center [275, 192] width 72 height 10
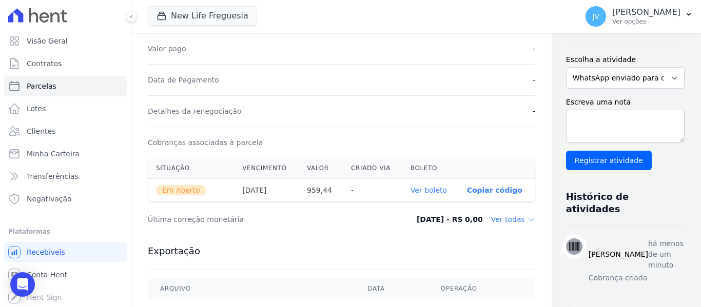
scroll to position [256, 0]
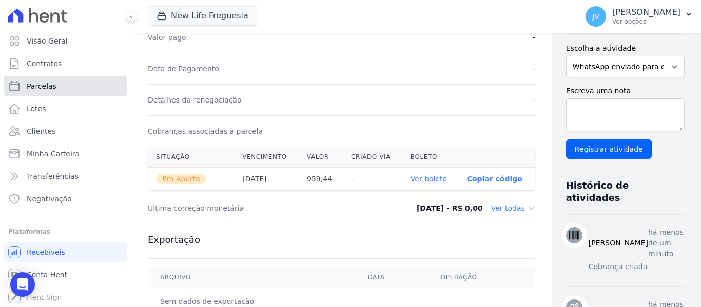
click at [68, 87] on link "Parcelas" at bounding box center [65, 86] width 123 height 21
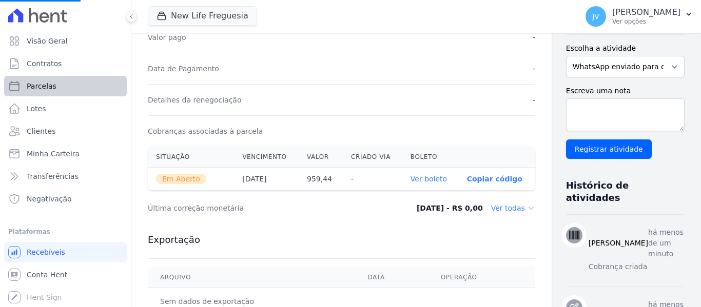
select select
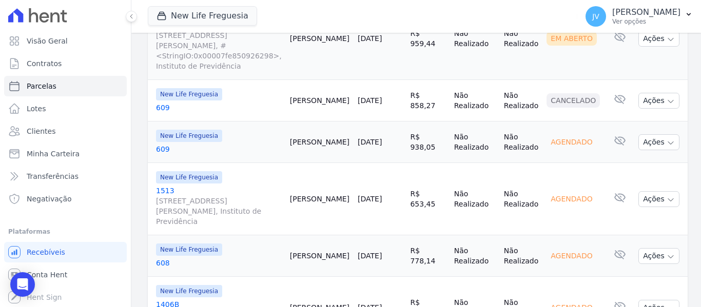
scroll to position [872, 0]
click at [382, 194] on link "[DATE]" at bounding box center [370, 198] width 24 height 8
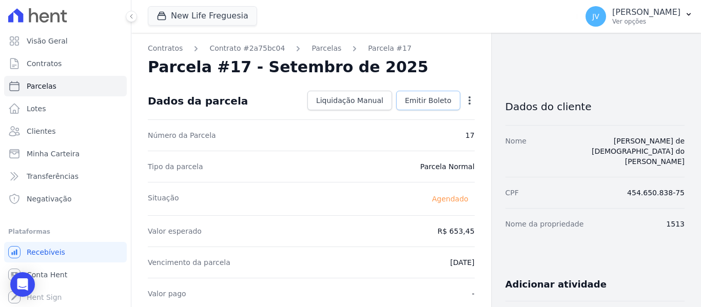
click at [420, 103] on span "Emitir Boleto" at bounding box center [428, 100] width 47 height 10
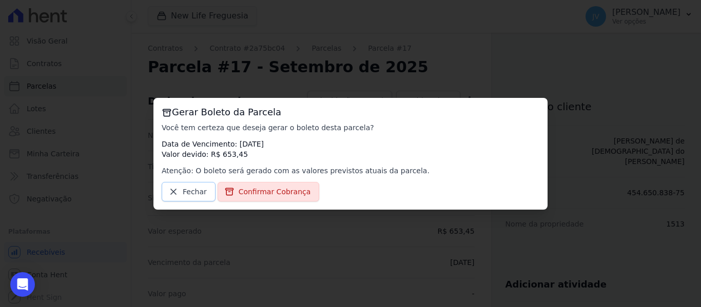
click at [192, 190] on span "Fechar" at bounding box center [195, 192] width 24 height 10
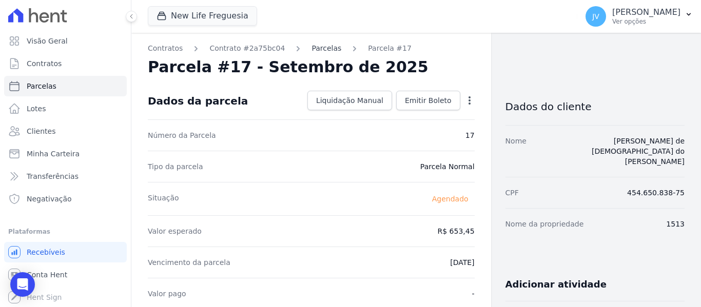
click at [320, 47] on link "Parcelas" at bounding box center [326, 48] width 30 height 11
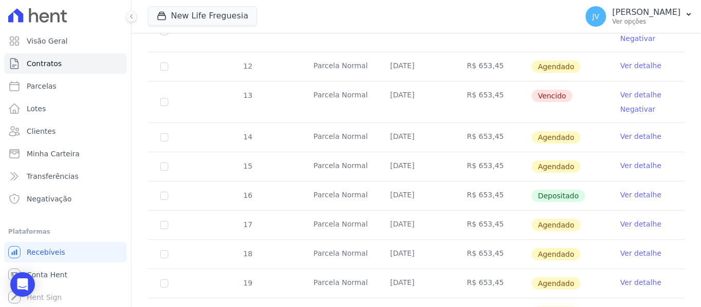
scroll to position [359, 0]
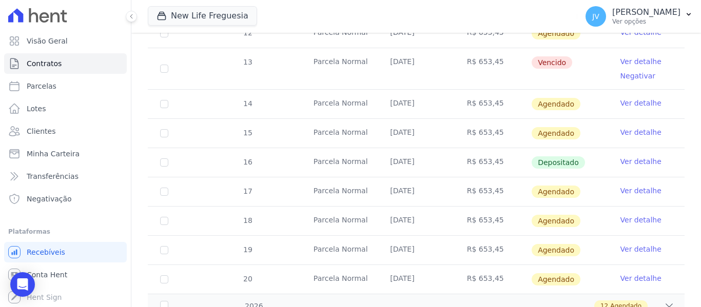
click at [646, 186] on link "Ver detalhe" at bounding box center [640, 191] width 41 height 10
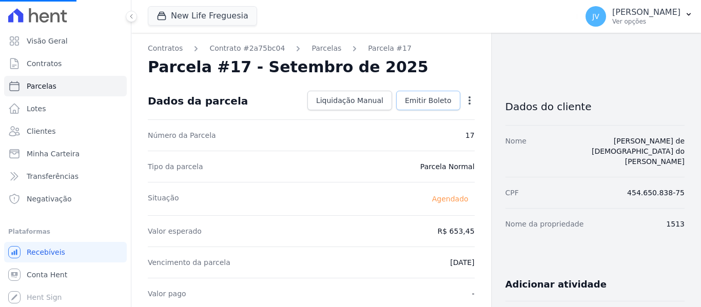
click at [437, 101] on span "Emitir Boleto" at bounding box center [428, 100] width 47 height 10
click at [437, 104] on span "Emitir Boleto" at bounding box center [428, 100] width 47 height 10
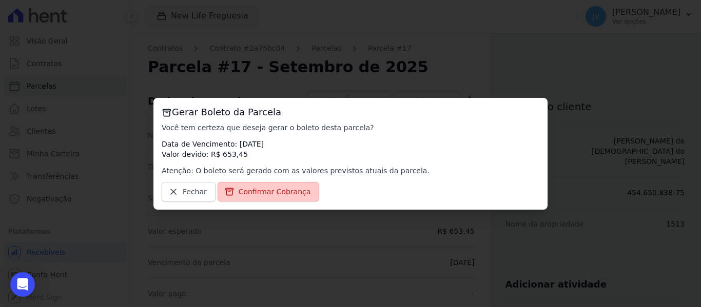
click at [286, 194] on span "Confirmar Cobrança" at bounding box center [275, 192] width 72 height 10
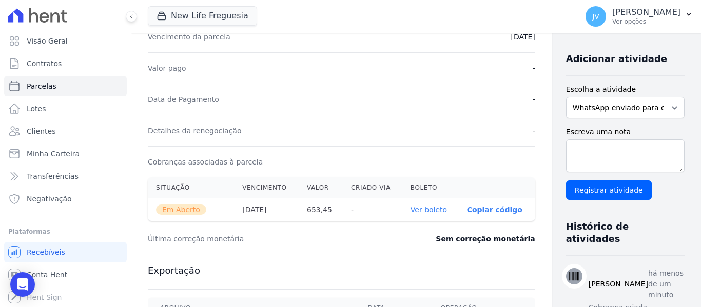
scroll to position [256, 0]
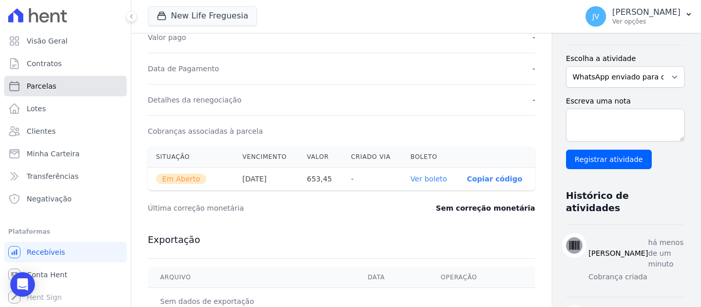
click at [60, 90] on link "Parcelas" at bounding box center [65, 86] width 123 height 21
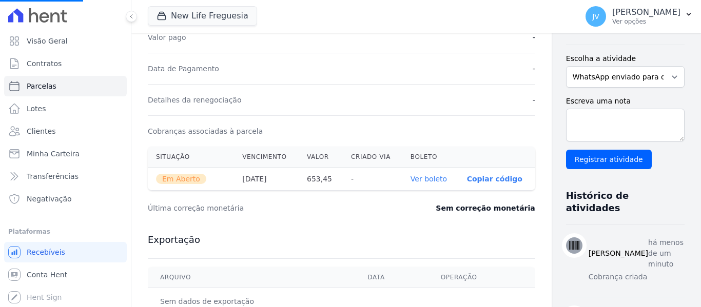
select select
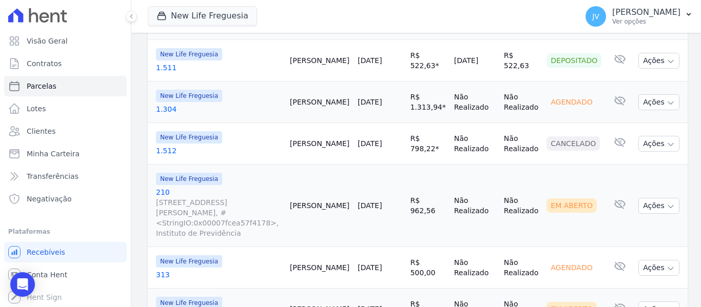
scroll to position [308, 0]
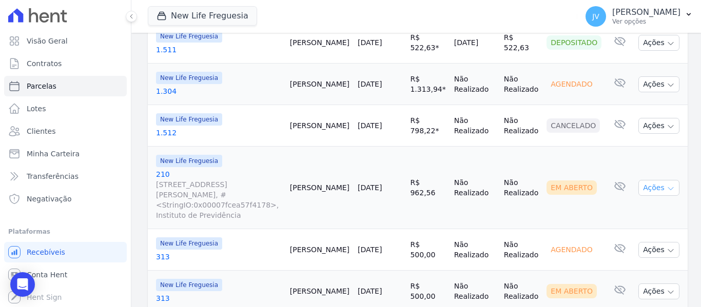
click at [645, 180] on button "Ações" at bounding box center [658, 188] width 41 height 16
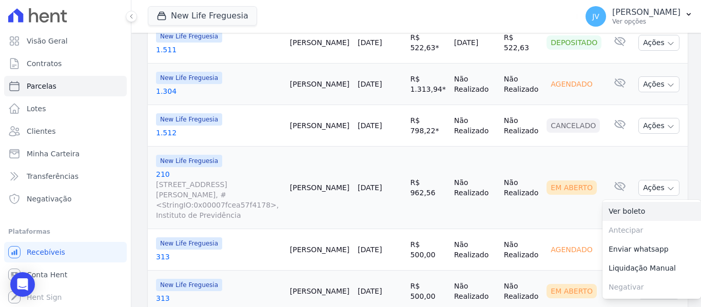
click at [624, 202] on link "Ver boleto" at bounding box center [651, 211] width 98 height 19
click at [486, 147] on td "Não Realizado" at bounding box center [475, 188] width 50 height 83
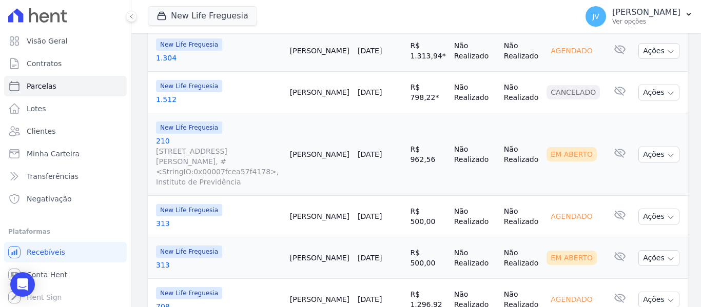
scroll to position [359, 0]
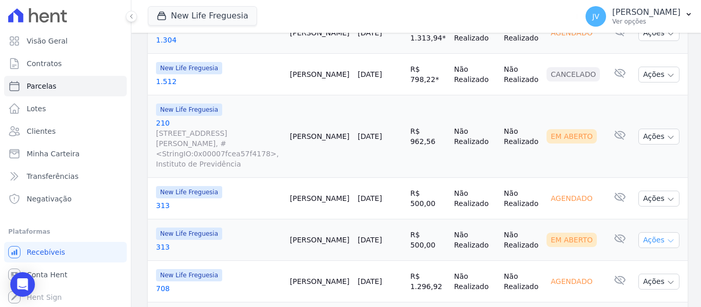
click at [642, 232] on button "Ações" at bounding box center [658, 240] width 41 height 16
click at [625, 254] on link "Ver boleto" at bounding box center [651, 263] width 98 height 19
click at [545, 160] on td "Em Aberto" at bounding box center [573, 136] width 63 height 83
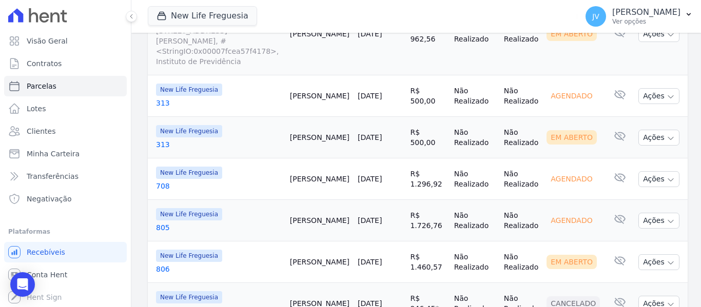
scroll to position [513, 0]
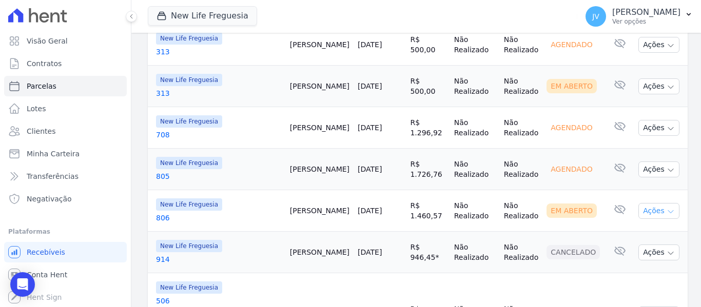
click at [640, 203] on button "Ações" at bounding box center [658, 211] width 41 height 16
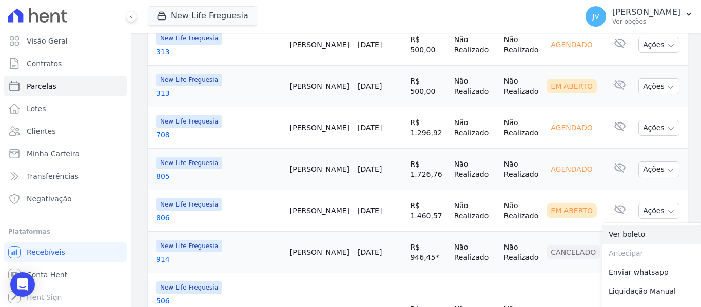
click at [604, 225] on link "Ver boleto" at bounding box center [651, 234] width 98 height 19
